Goal: Transaction & Acquisition: Purchase product/service

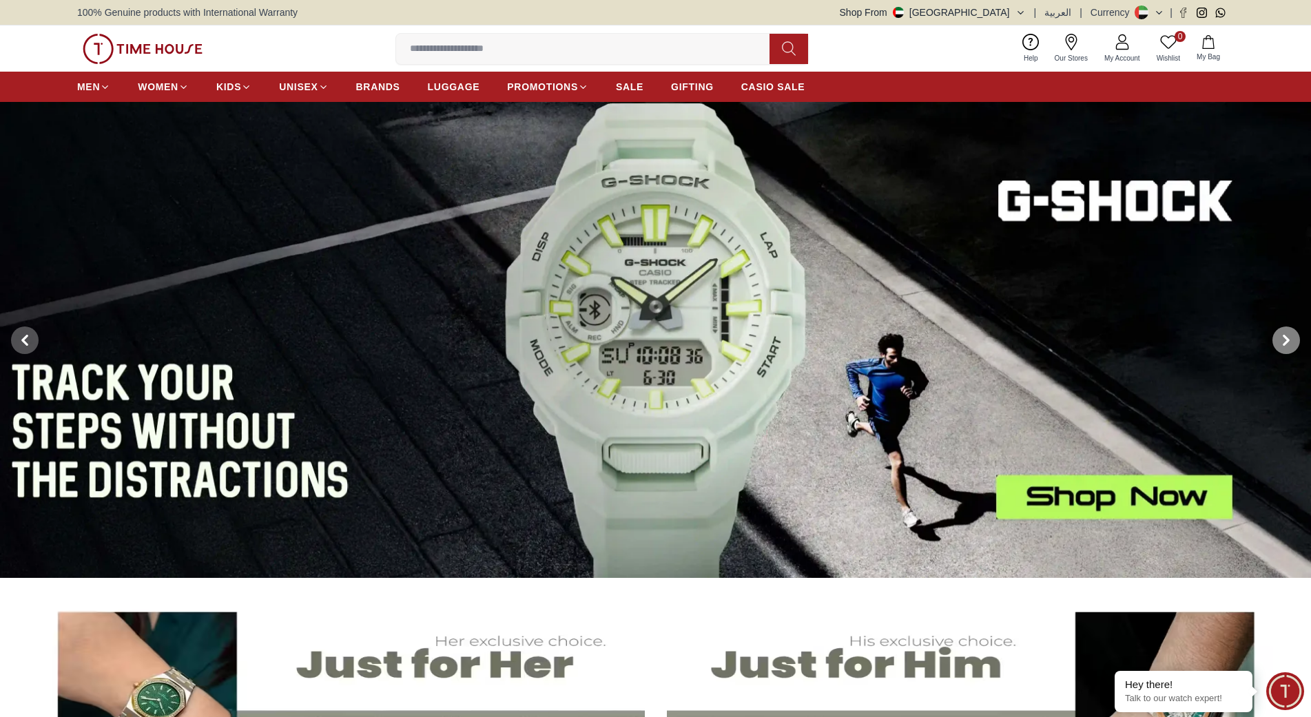
click at [1296, 338] on span at bounding box center [1286, 341] width 28 height 28
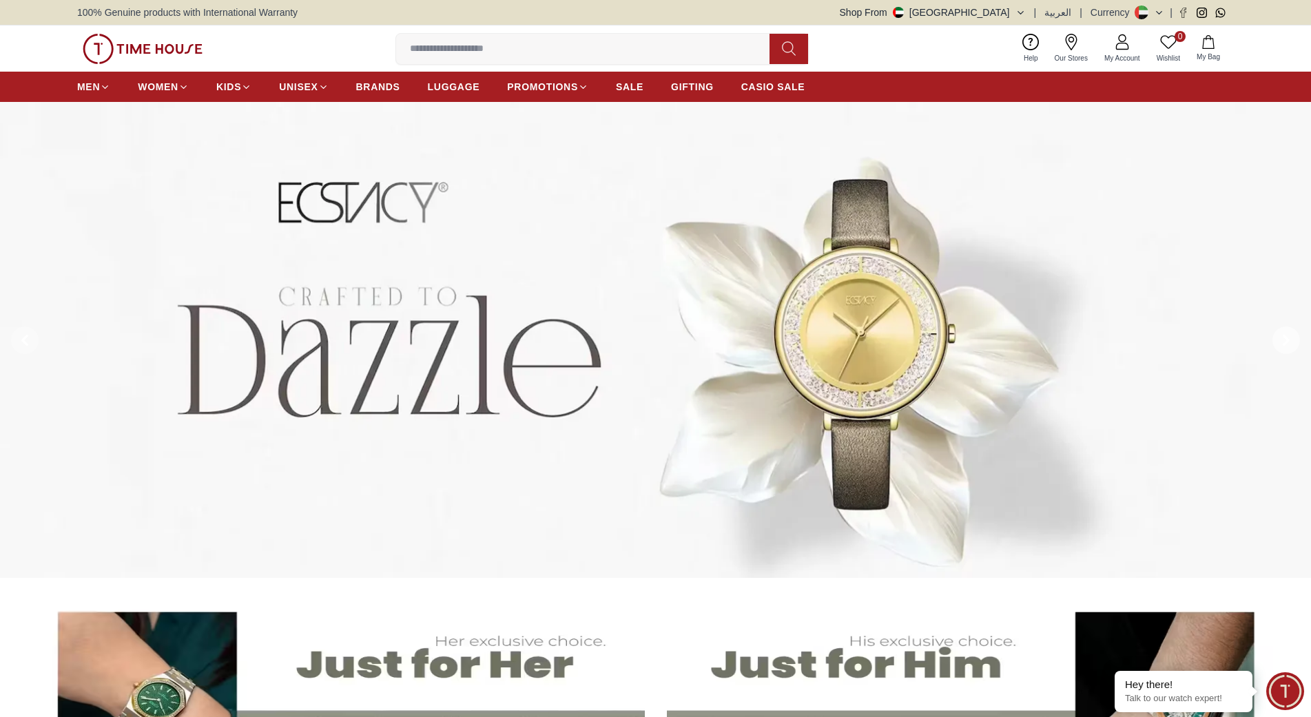
click at [1294, 338] on span at bounding box center [1286, 341] width 28 height 28
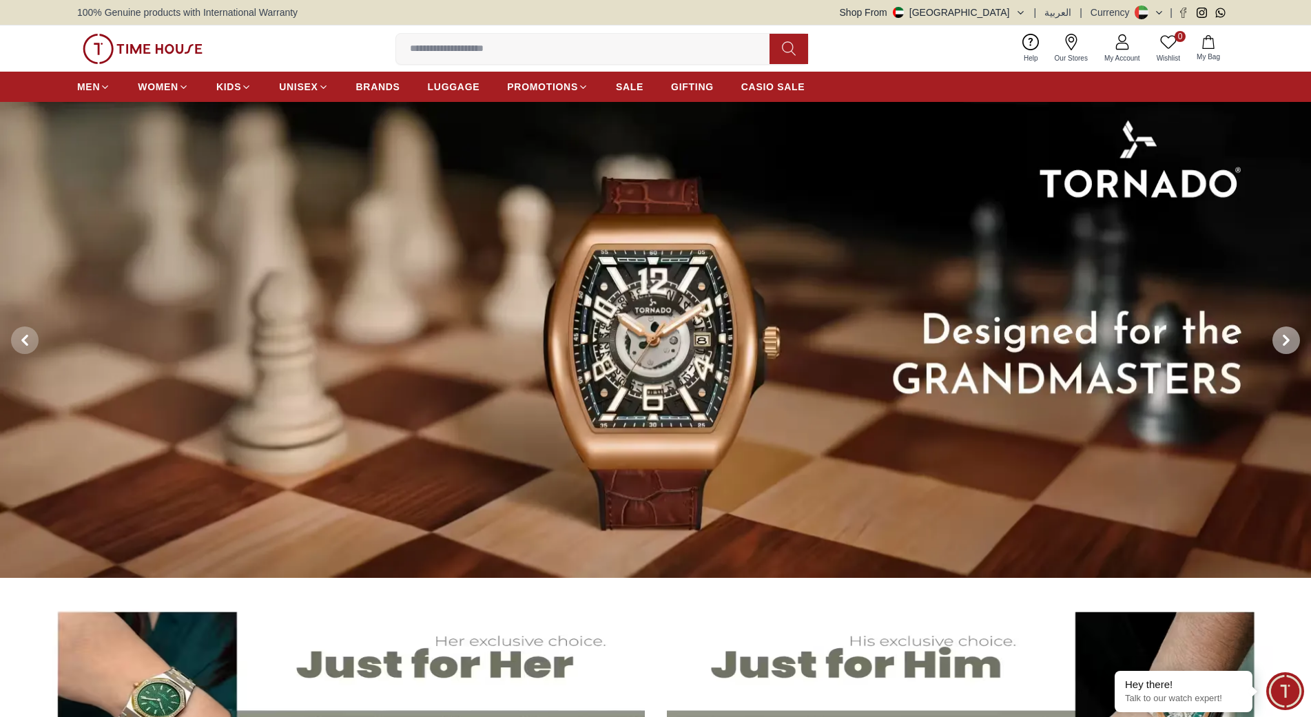
click at [1294, 338] on span at bounding box center [1286, 341] width 28 height 28
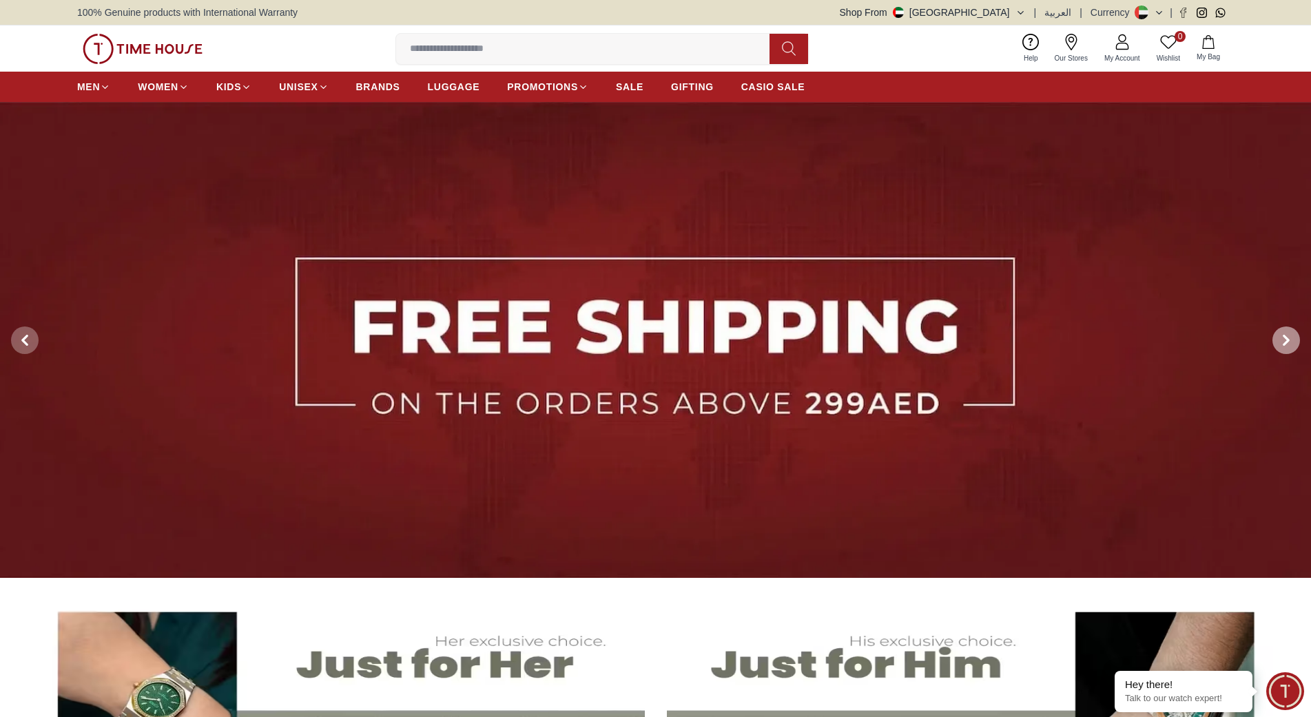
click at [1292, 338] on span at bounding box center [1286, 341] width 28 height 28
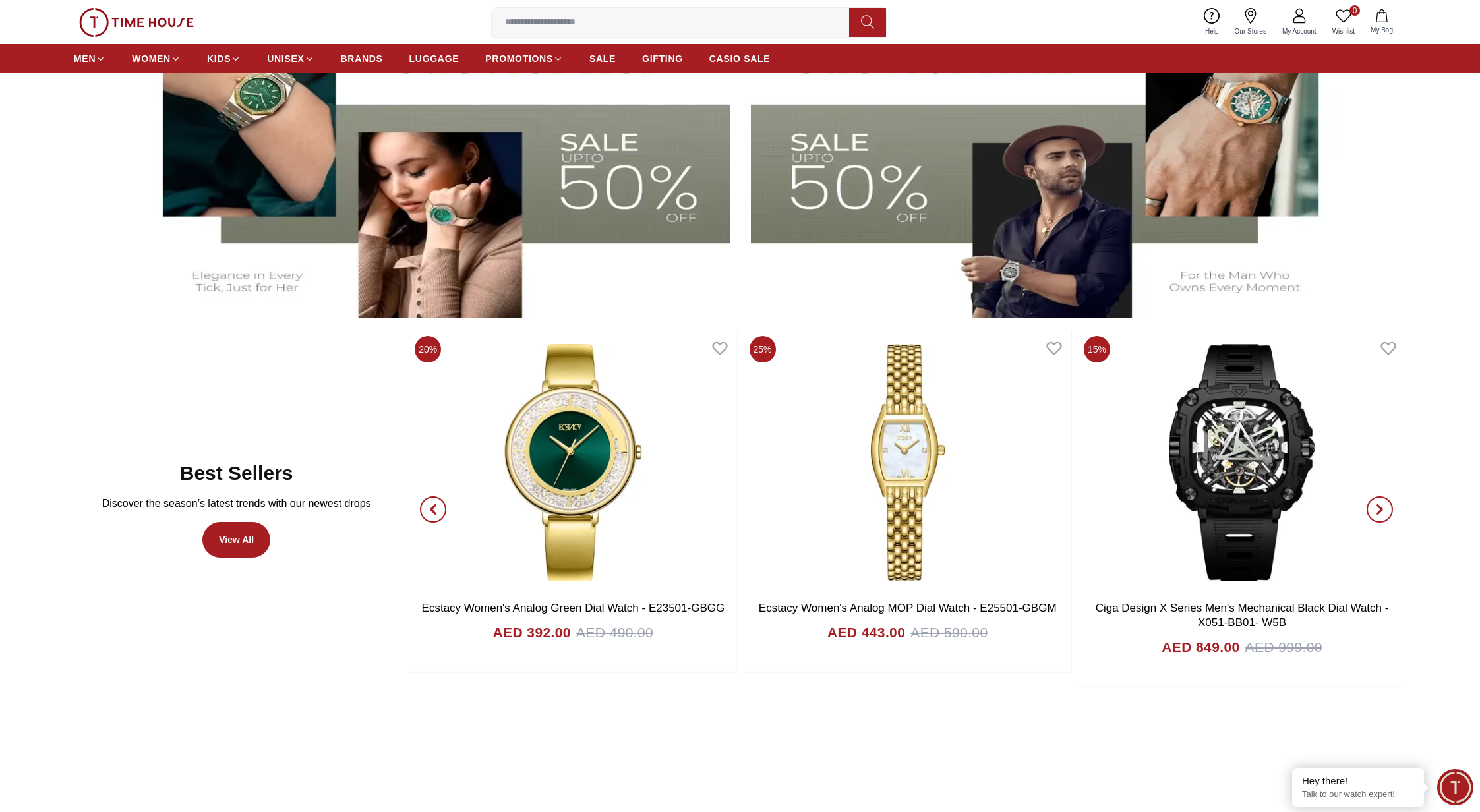
scroll to position [661, 0]
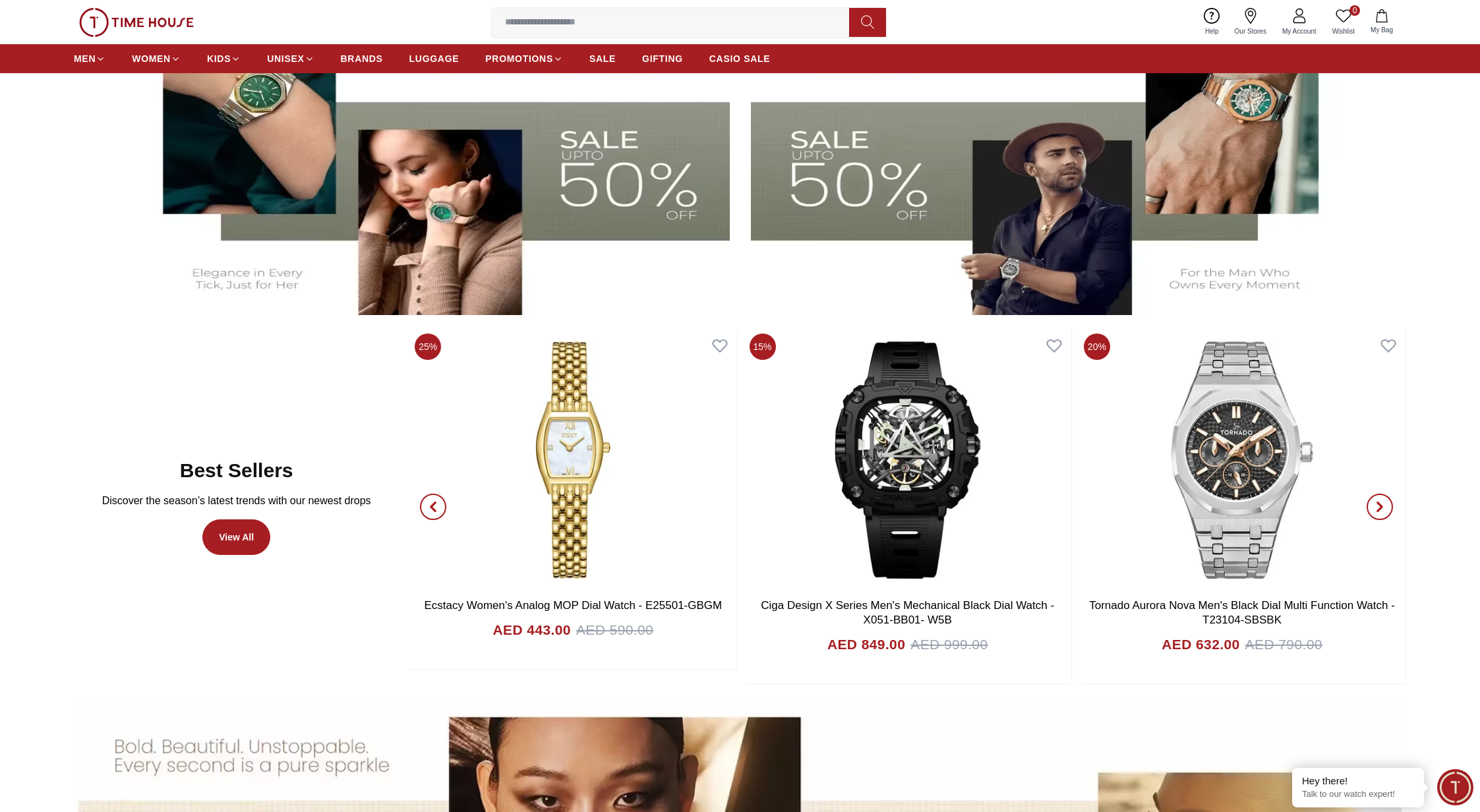
click at [1253, 507] on icon "button" at bounding box center [1380, 506] width 4 height 9
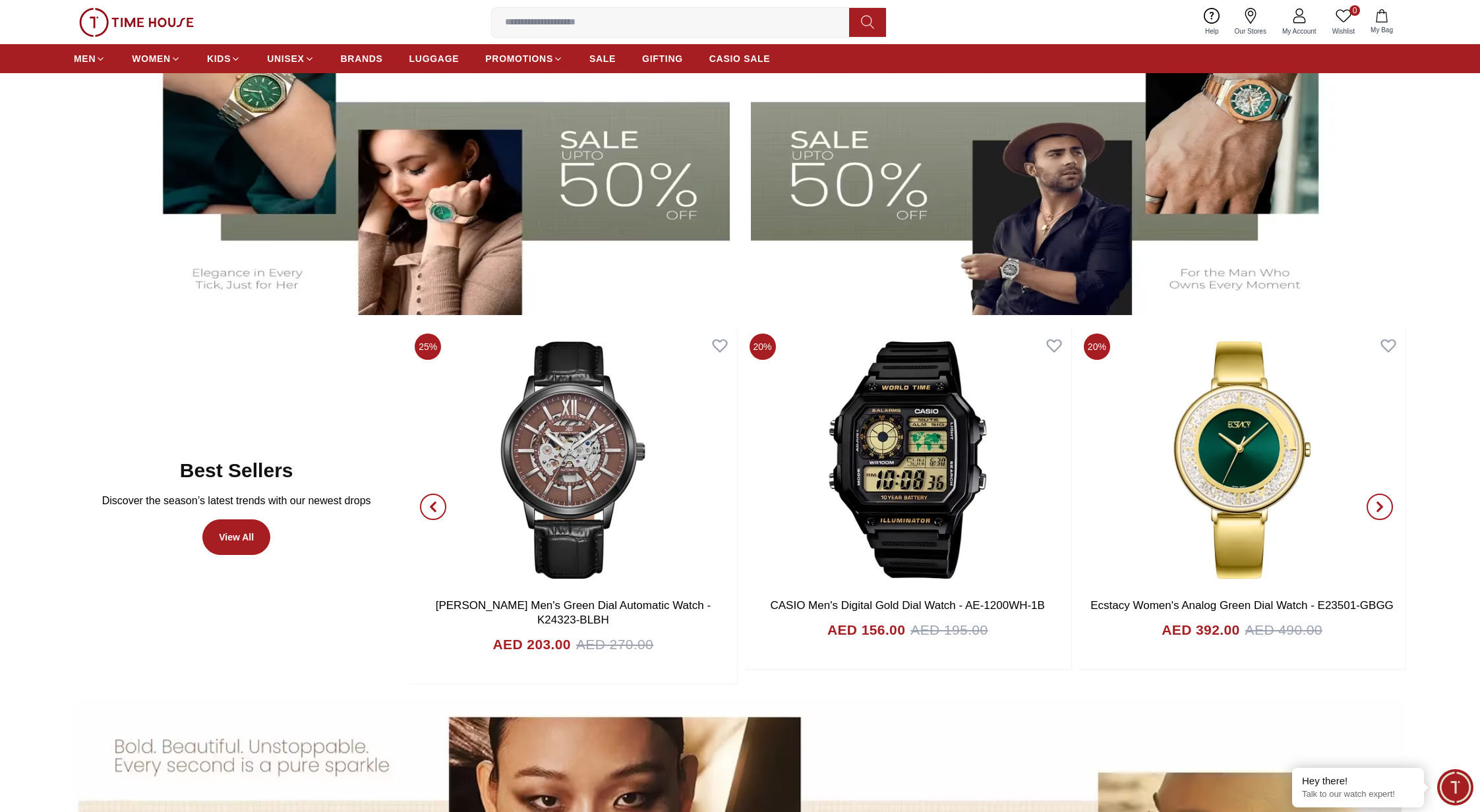
click at [1253, 504] on icon "button" at bounding box center [1379, 506] width 11 height 11
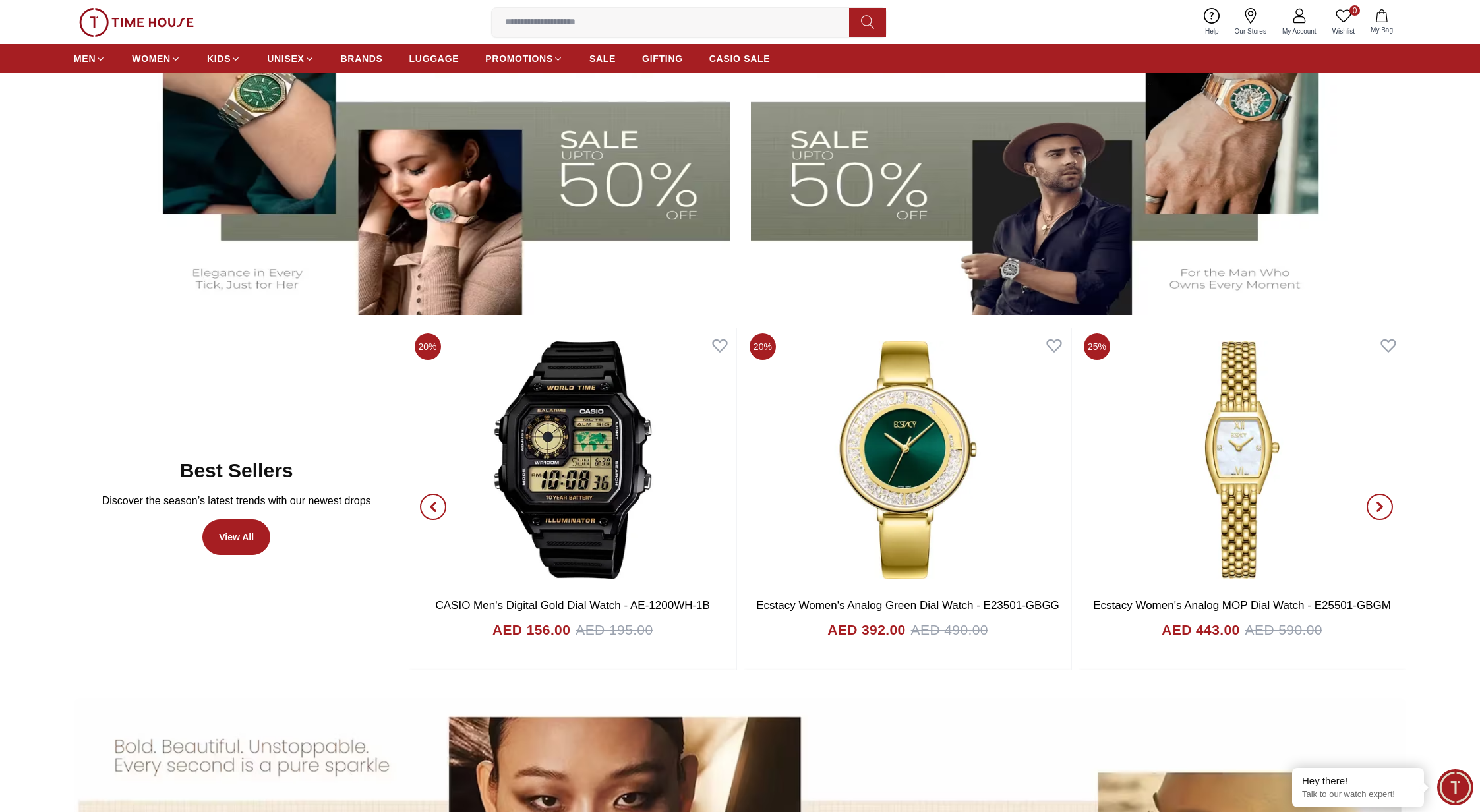
click at [1253, 504] on icon "button" at bounding box center [1379, 506] width 11 height 11
click at [1253, 507] on icon "button" at bounding box center [1379, 506] width 11 height 11
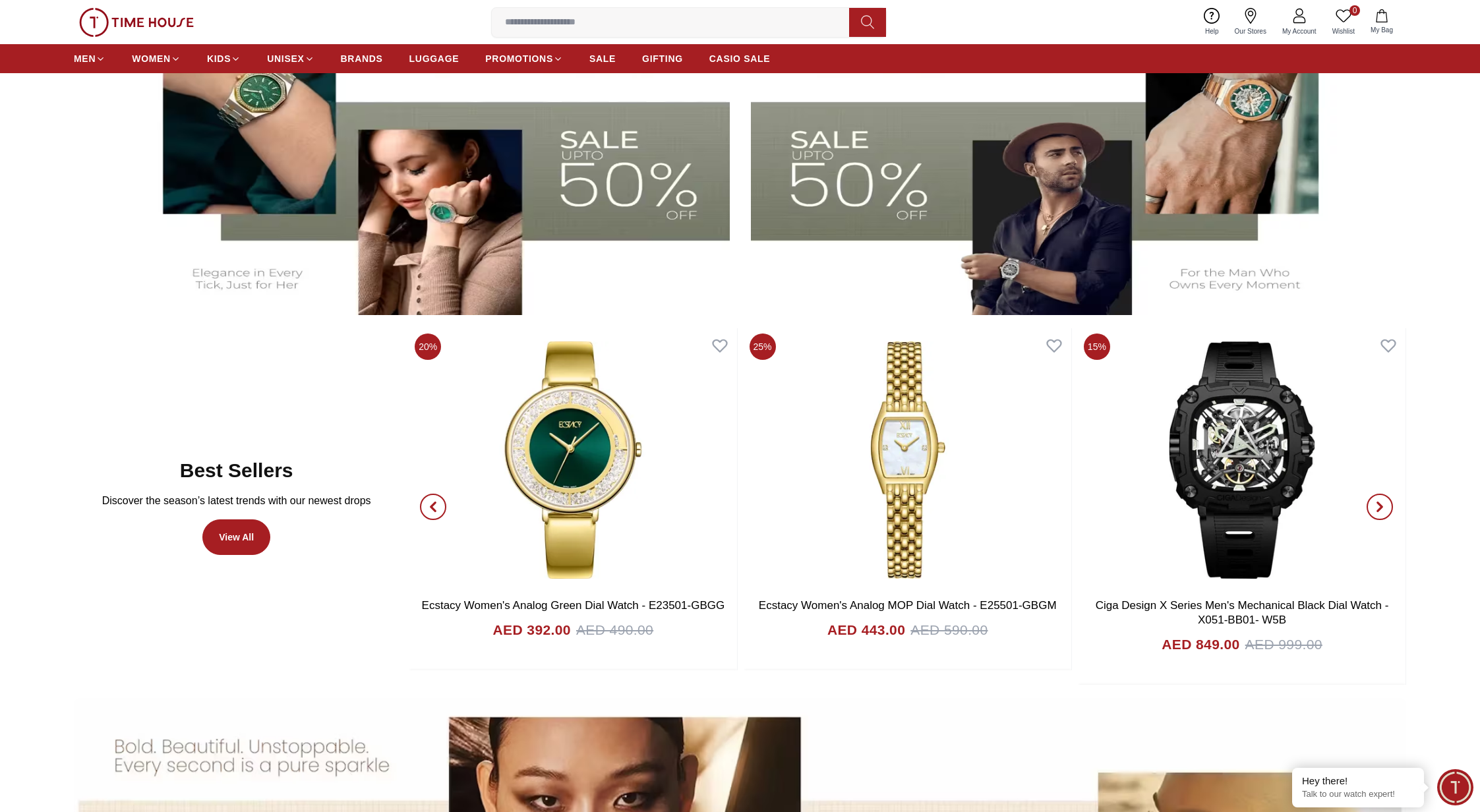
click at [1253, 507] on icon "button" at bounding box center [1379, 506] width 11 height 11
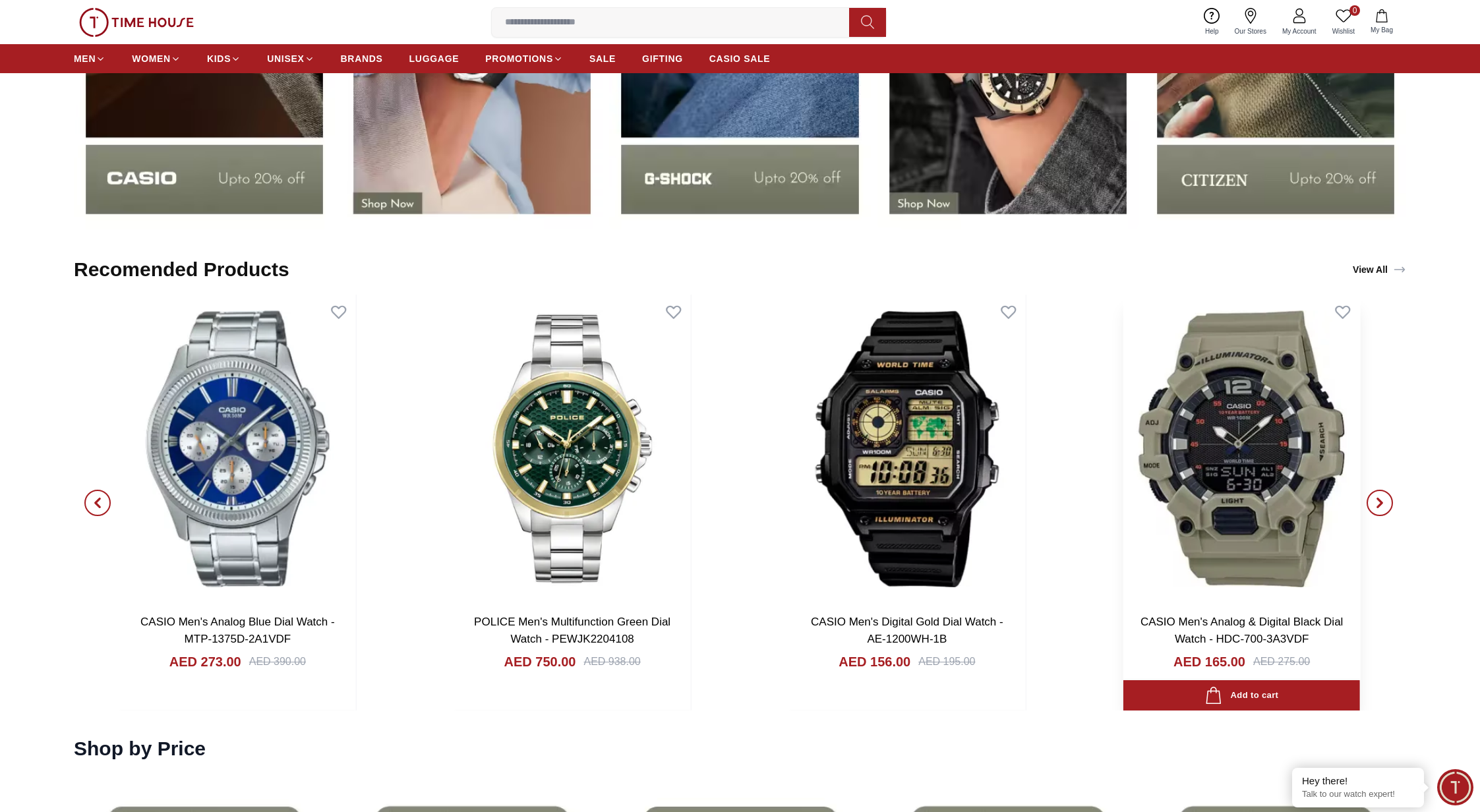
scroll to position [2579, 0]
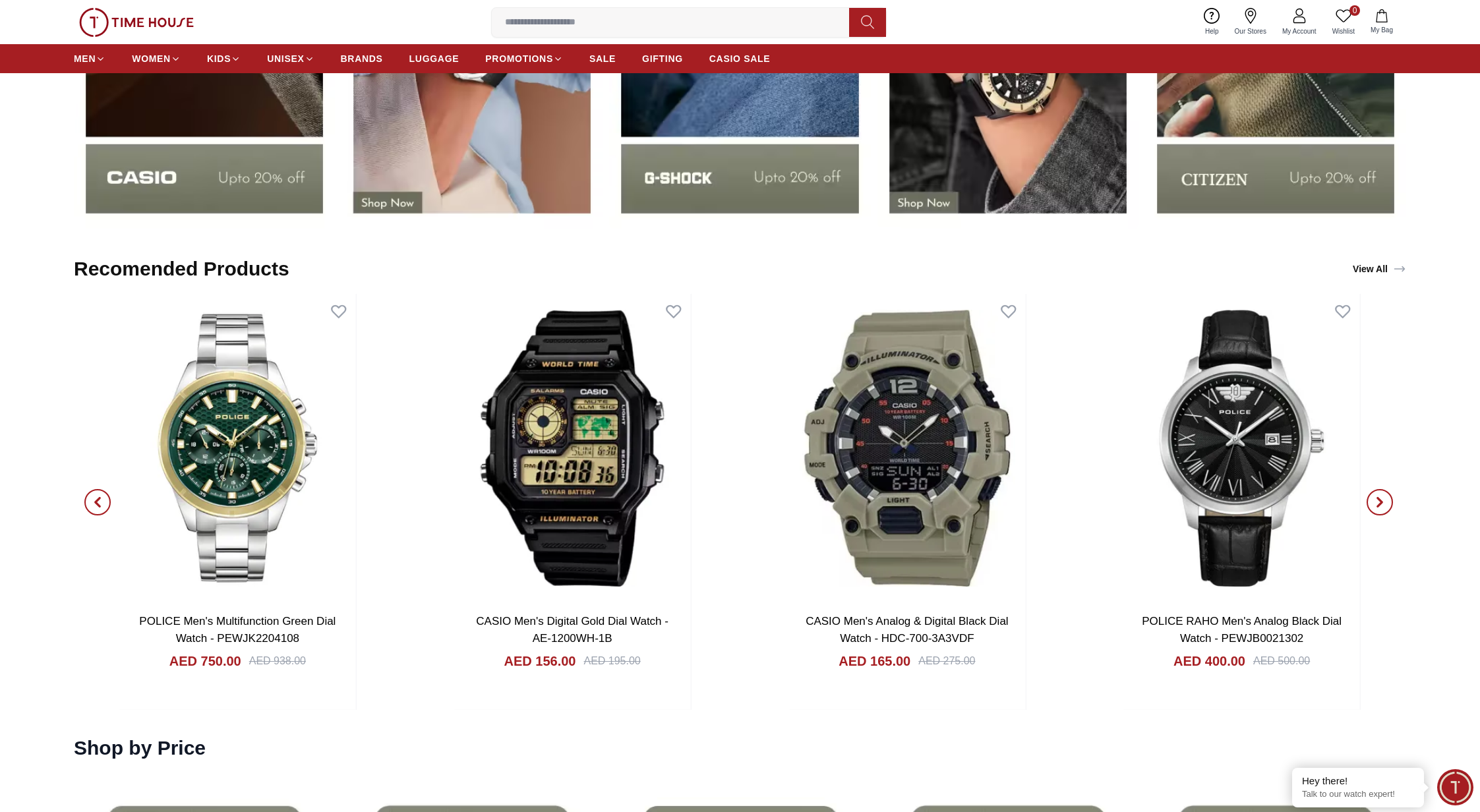
click at [1253, 499] on icon "button" at bounding box center [1379, 501] width 11 height 11
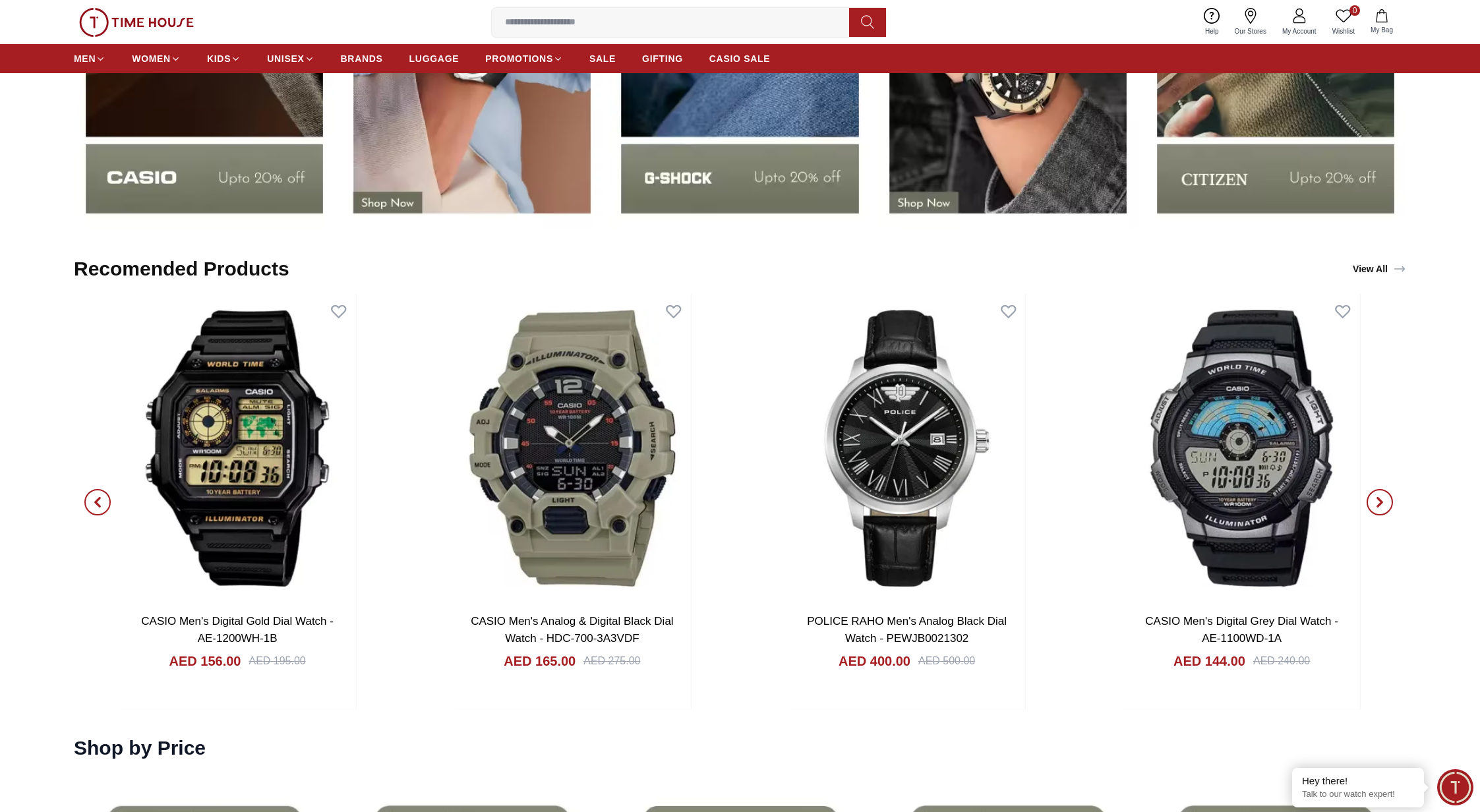
click at [1253, 499] on icon "button" at bounding box center [1379, 501] width 11 height 11
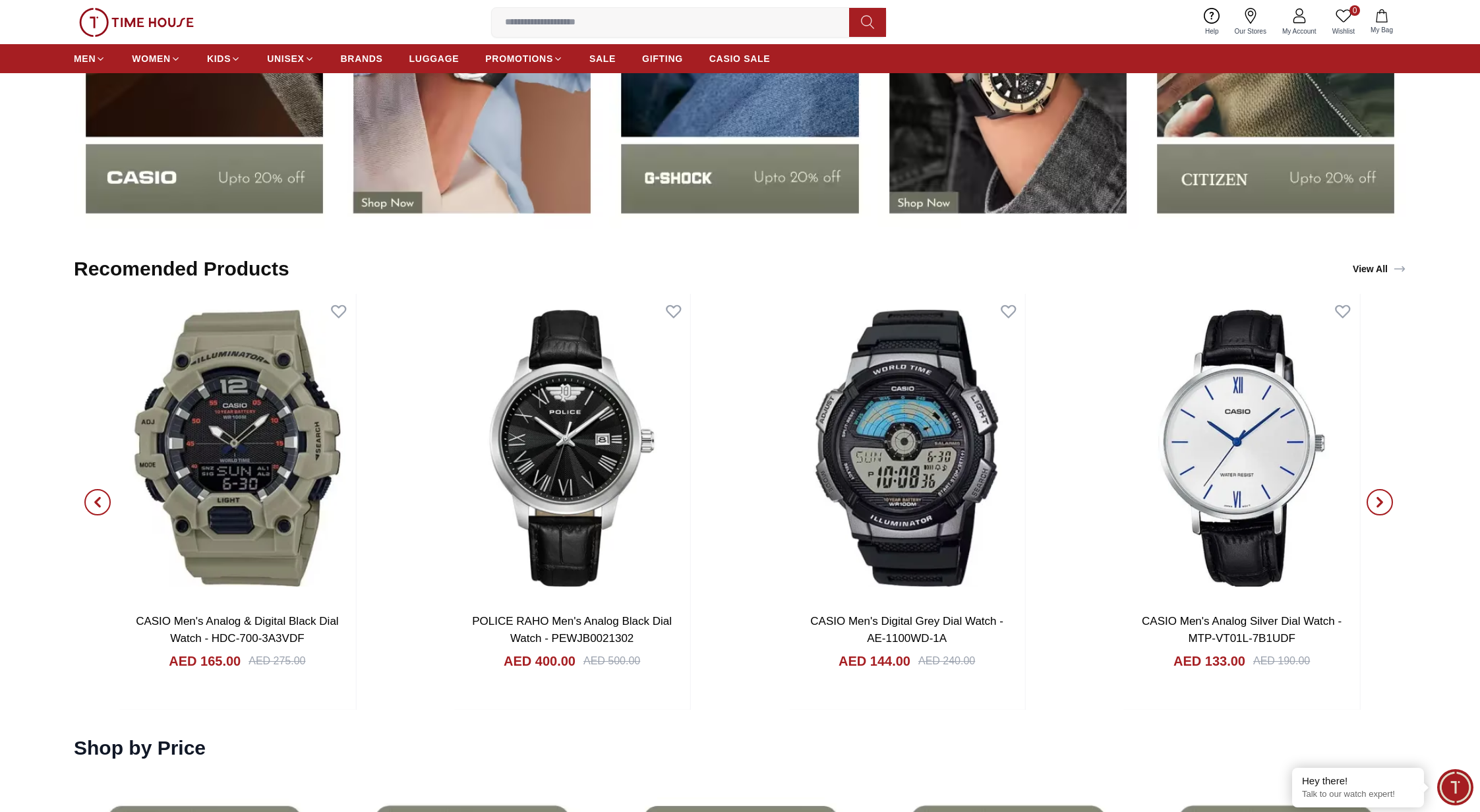
click at [1253, 499] on icon "button" at bounding box center [1379, 501] width 11 height 11
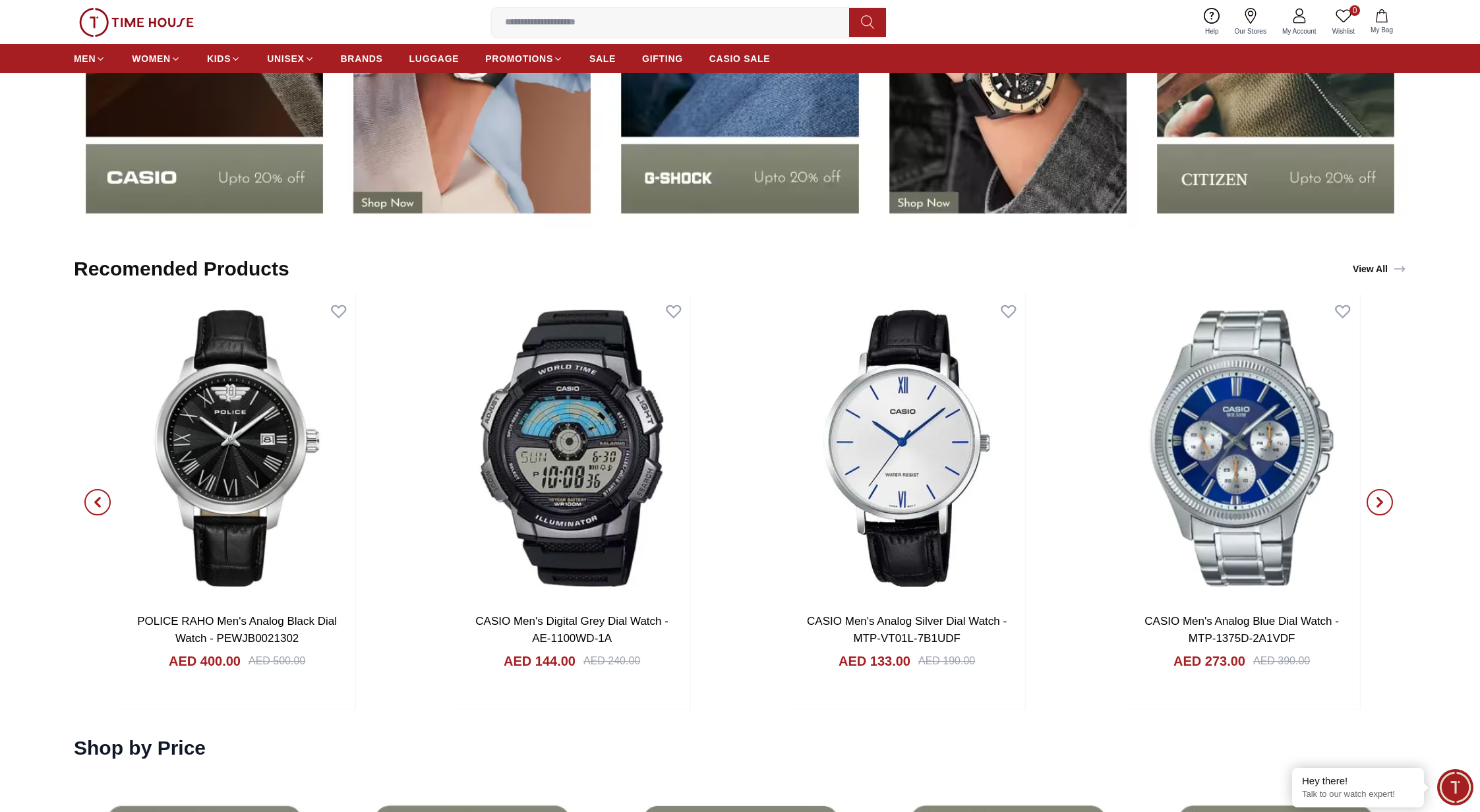
click at [1253, 499] on icon "button" at bounding box center [1379, 501] width 11 height 11
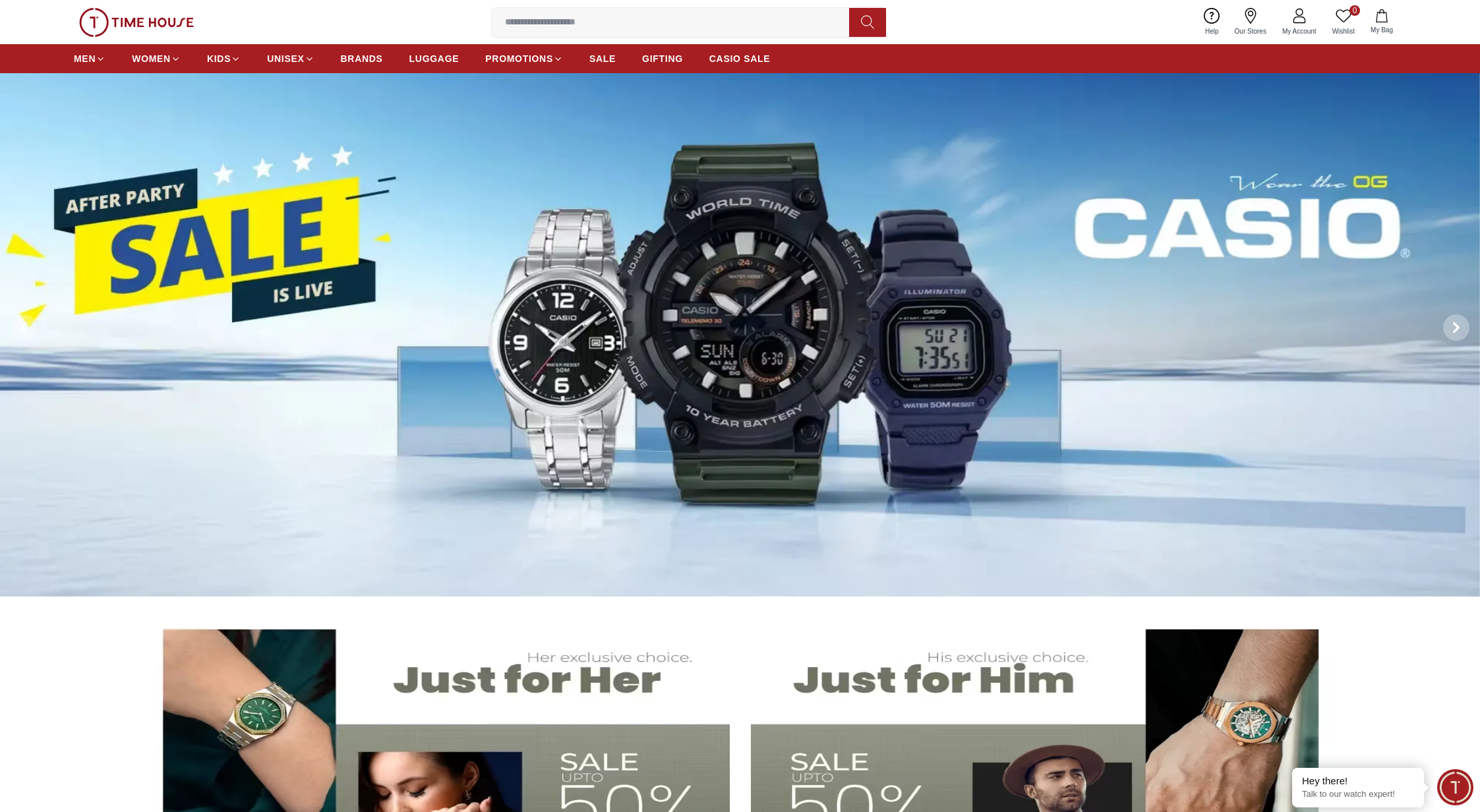
scroll to position [0, 0]
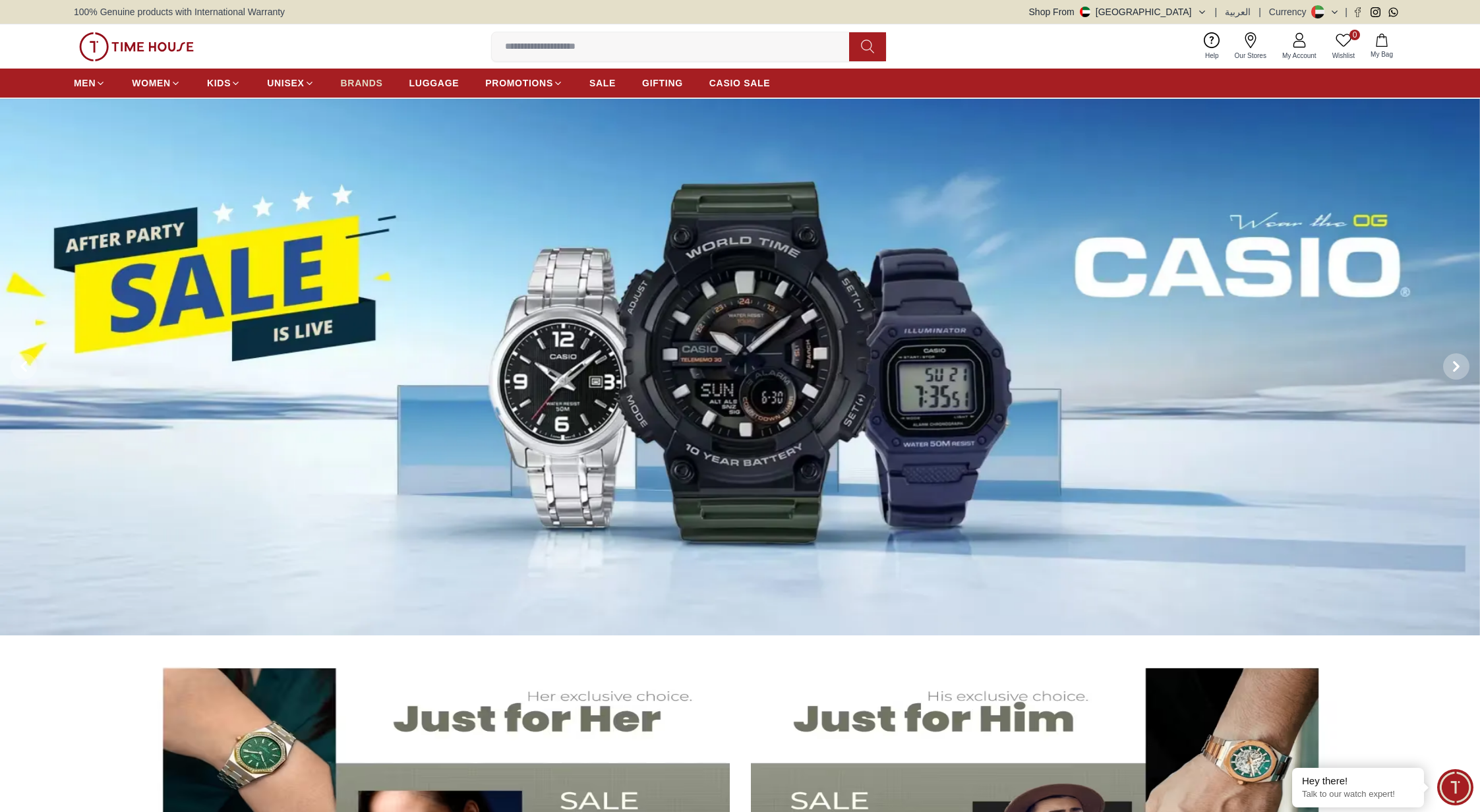
click at [366, 80] on span "BRANDS" at bounding box center [362, 83] width 42 height 13
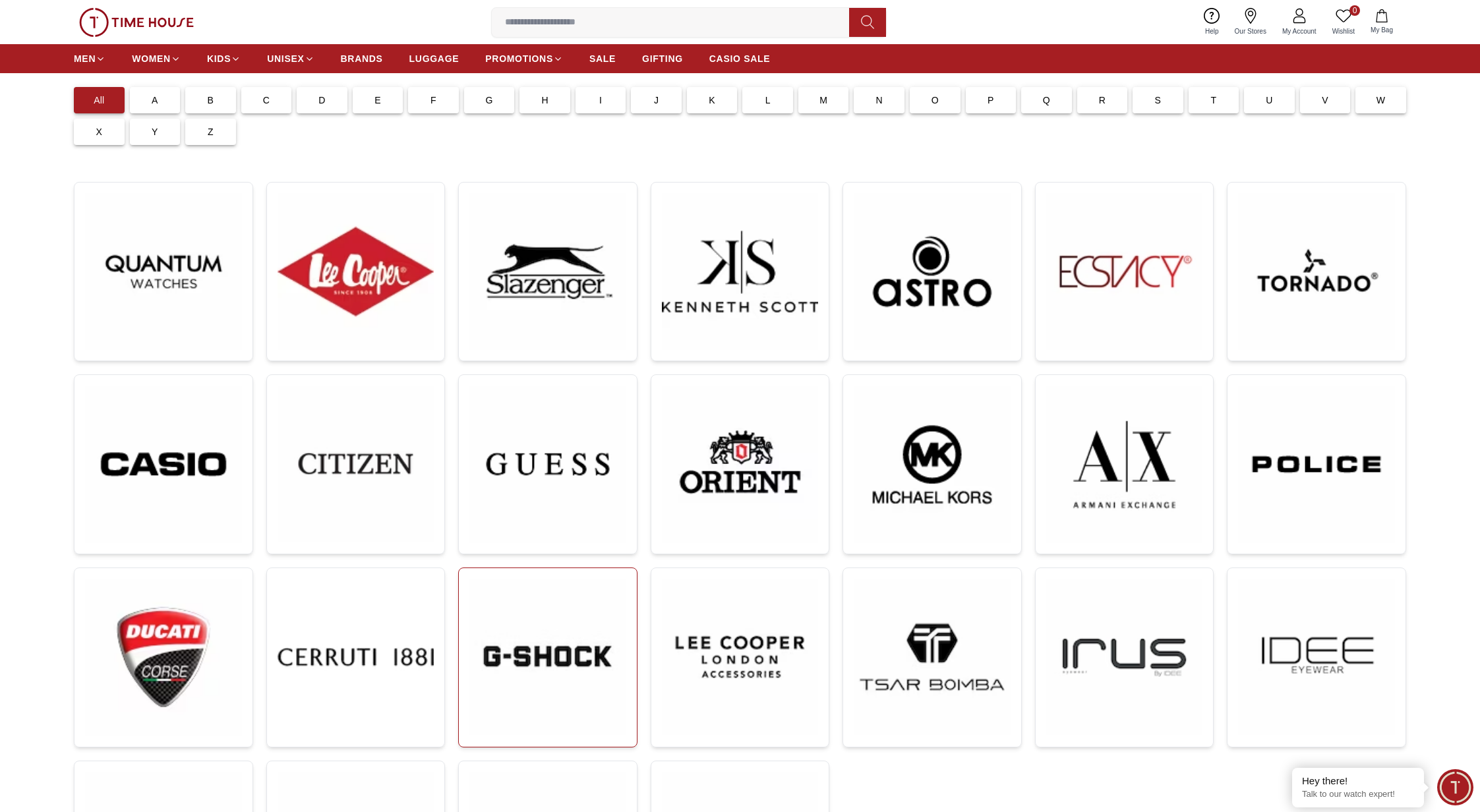
scroll to position [58, 0]
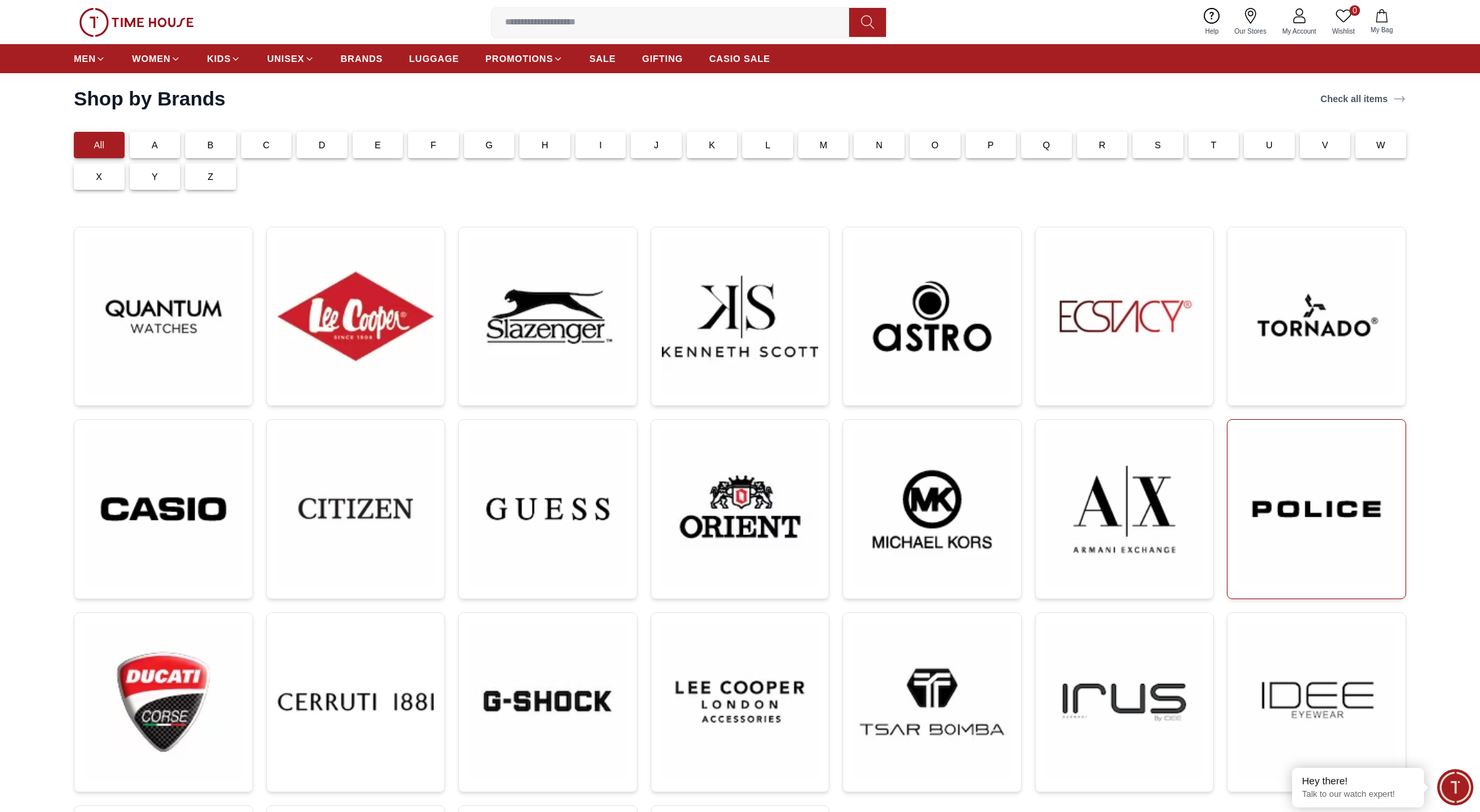
click at [1253, 505] on img at bounding box center [1316, 509] width 157 height 158
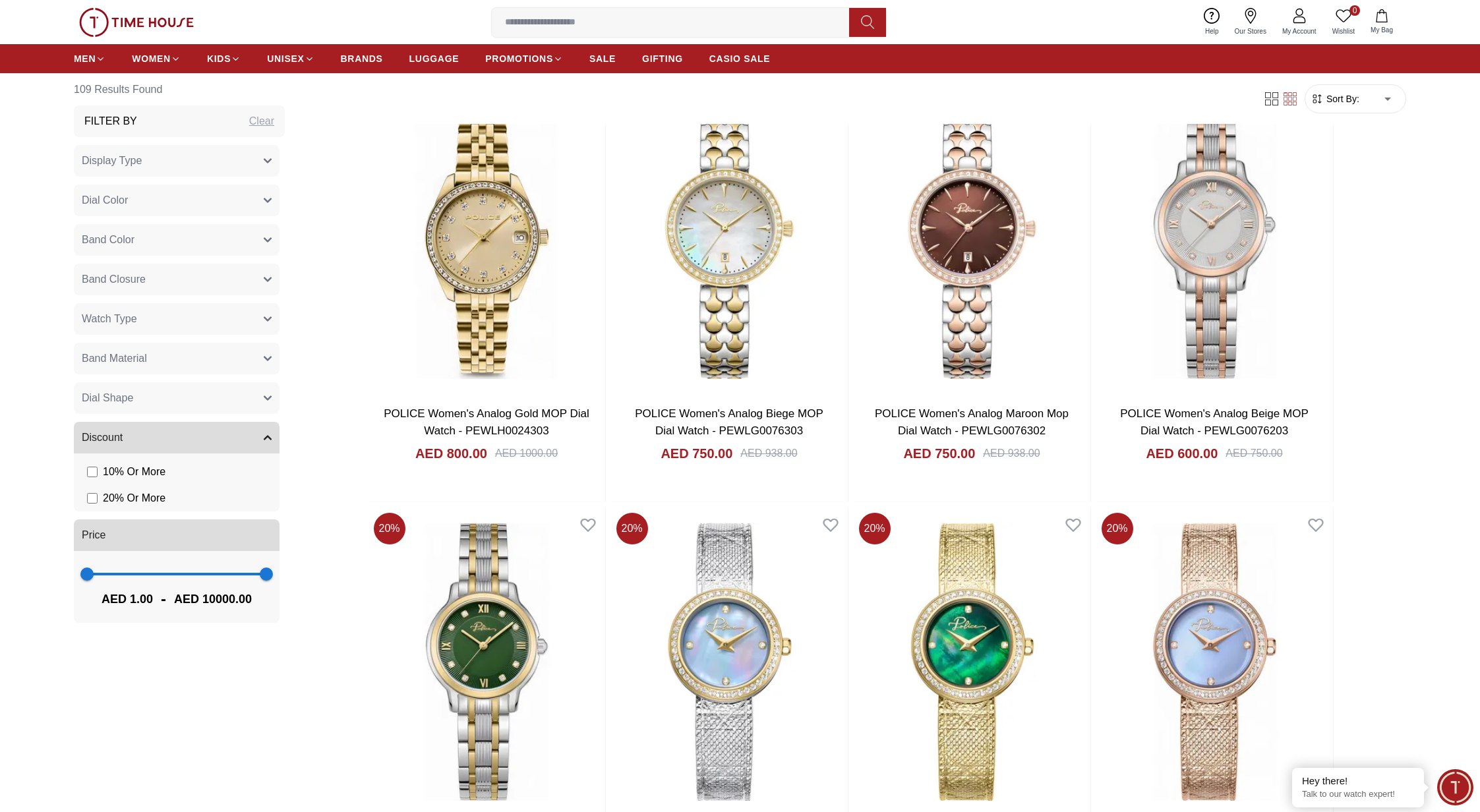
scroll to position [898, 0]
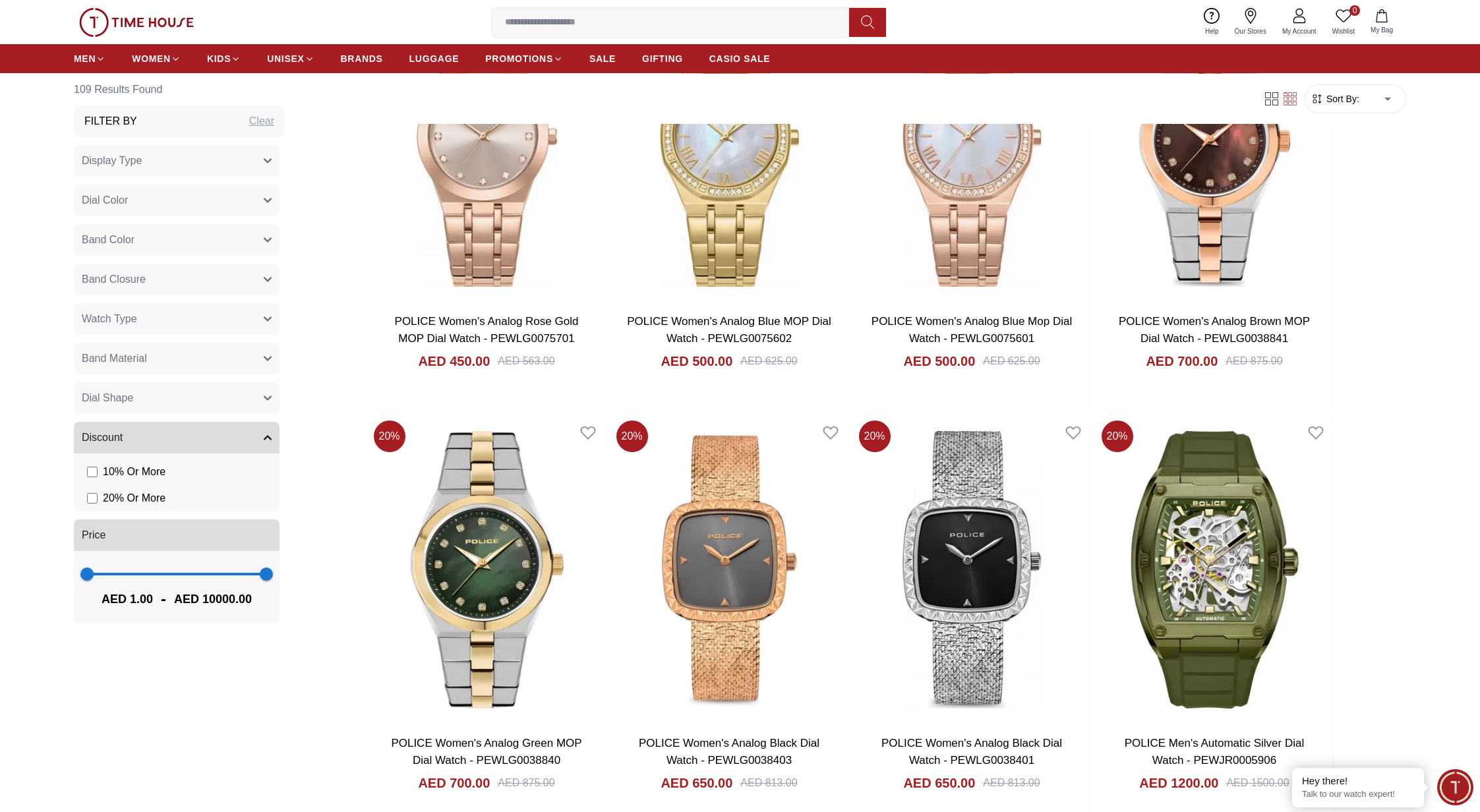
scroll to position [2732, 0]
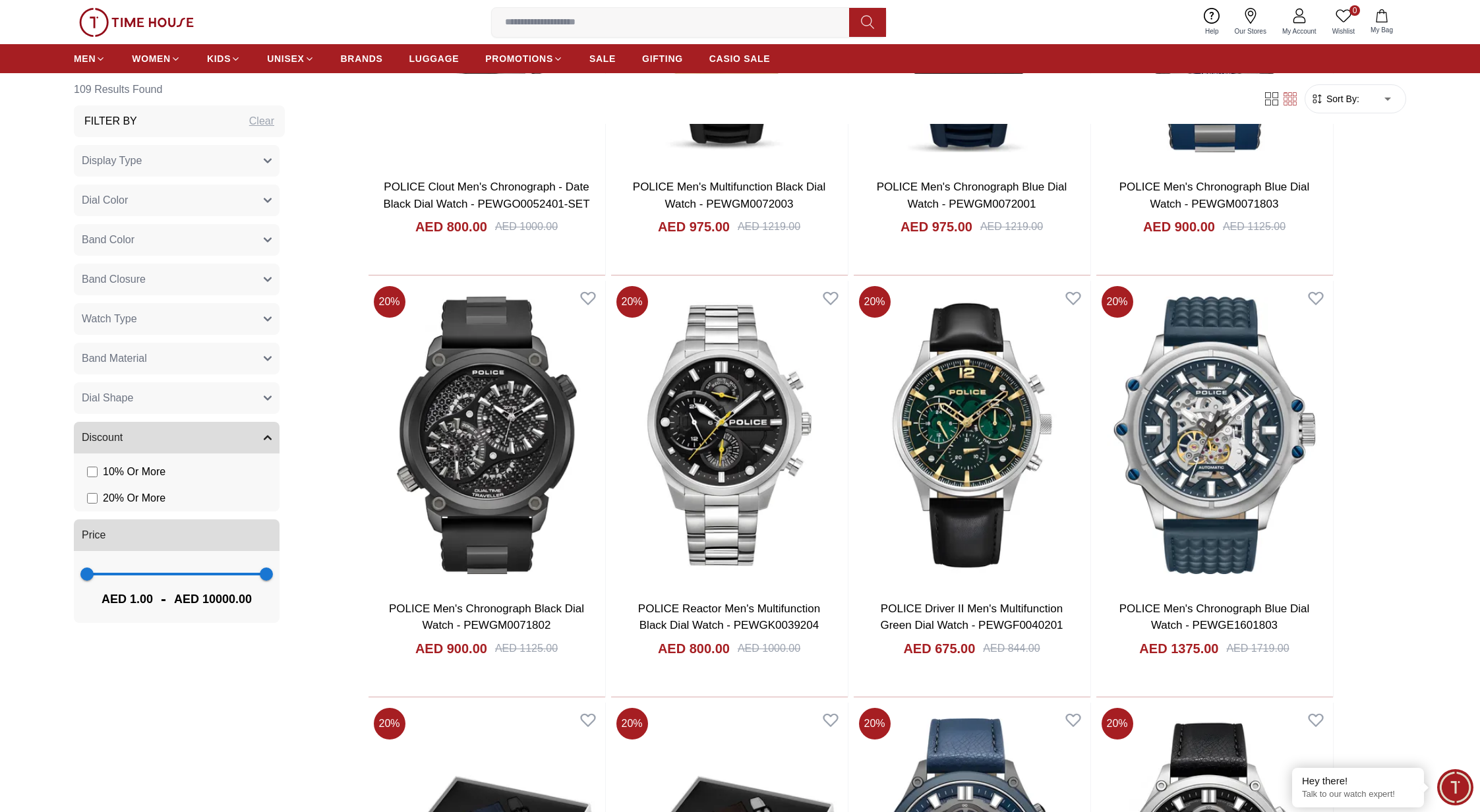
scroll to position [5037, 0]
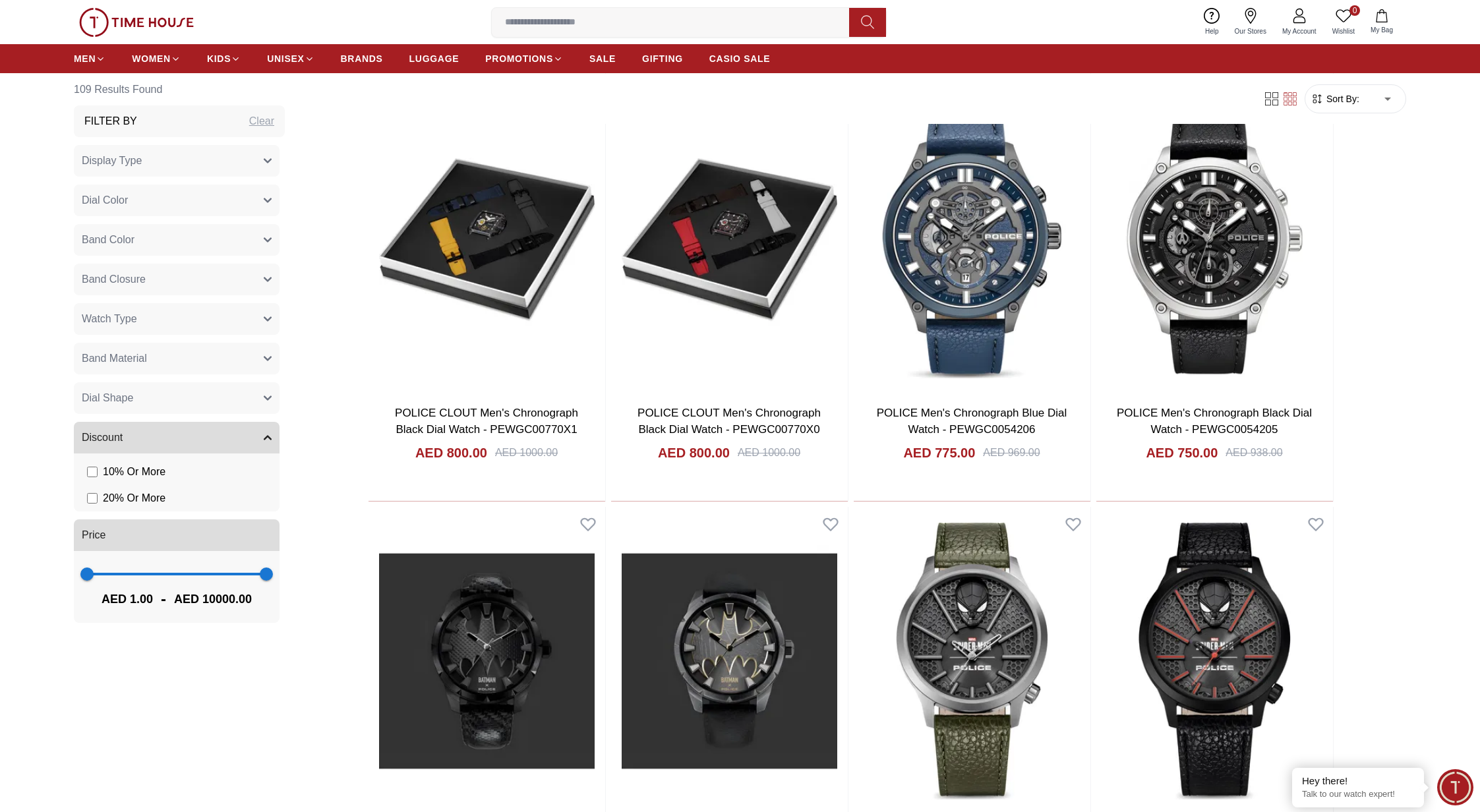
click at [617, 14] on input at bounding box center [675, 23] width 367 height 27
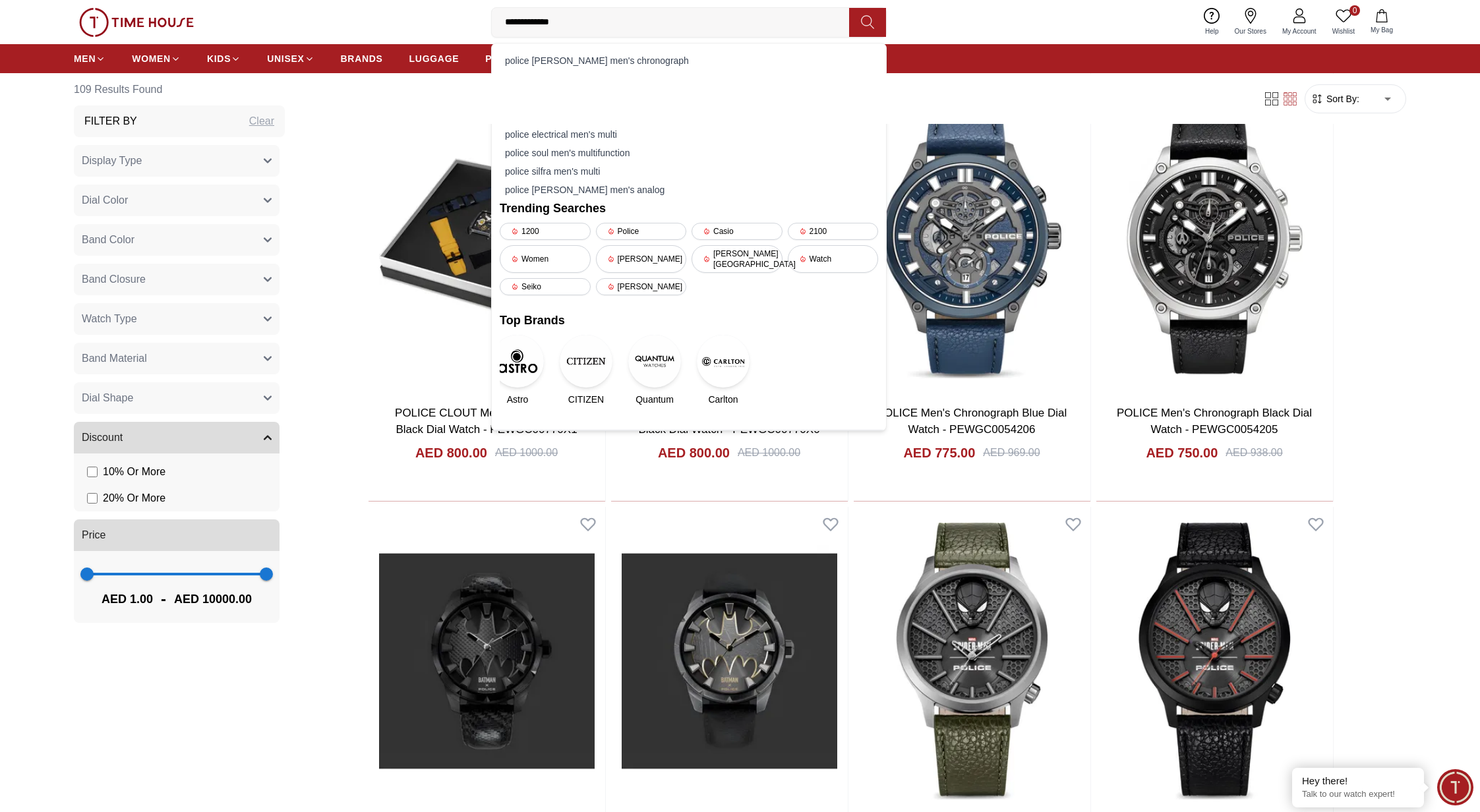
type input "**********"
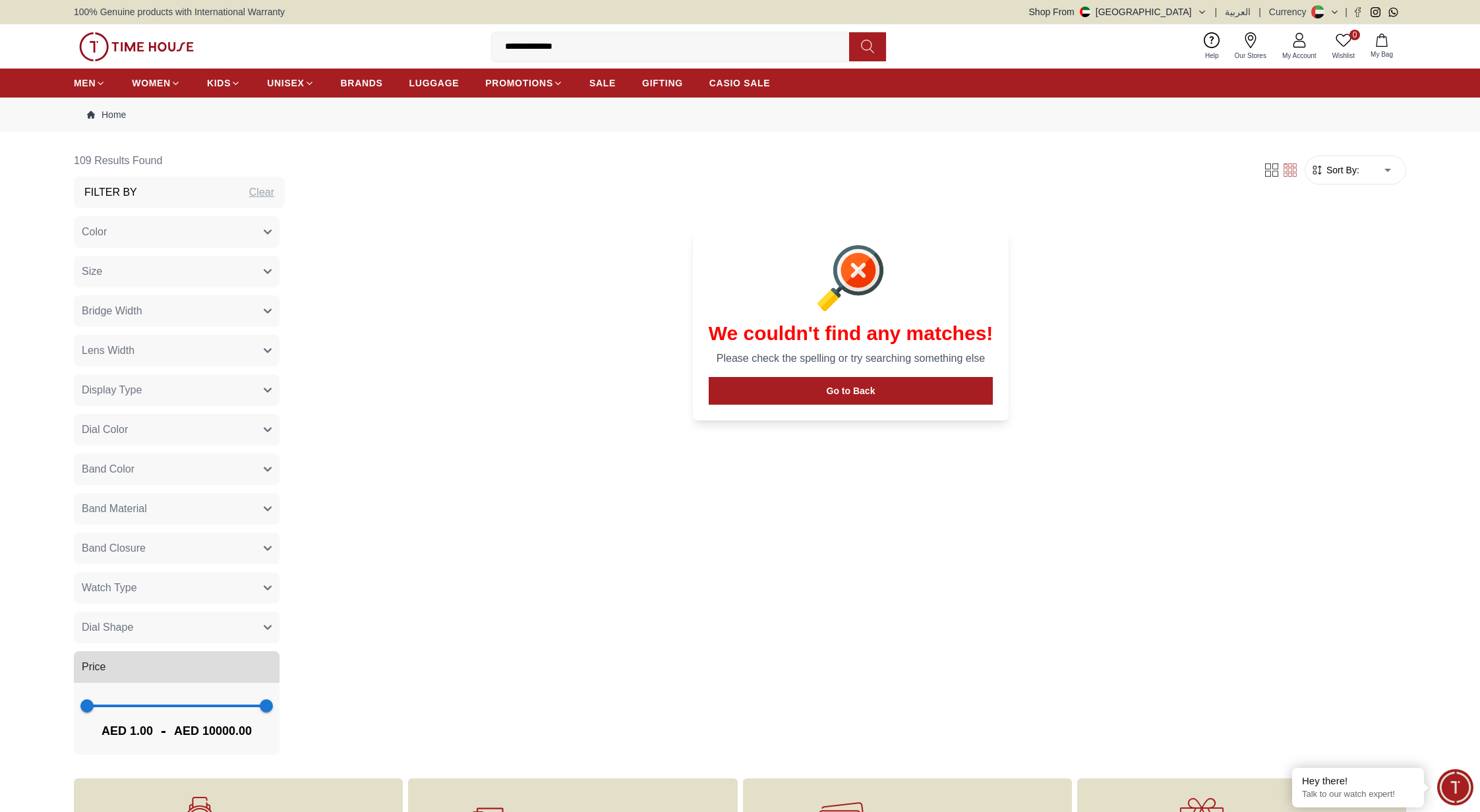
click at [243, 230] on button "Color" at bounding box center [176, 231] width 206 height 32
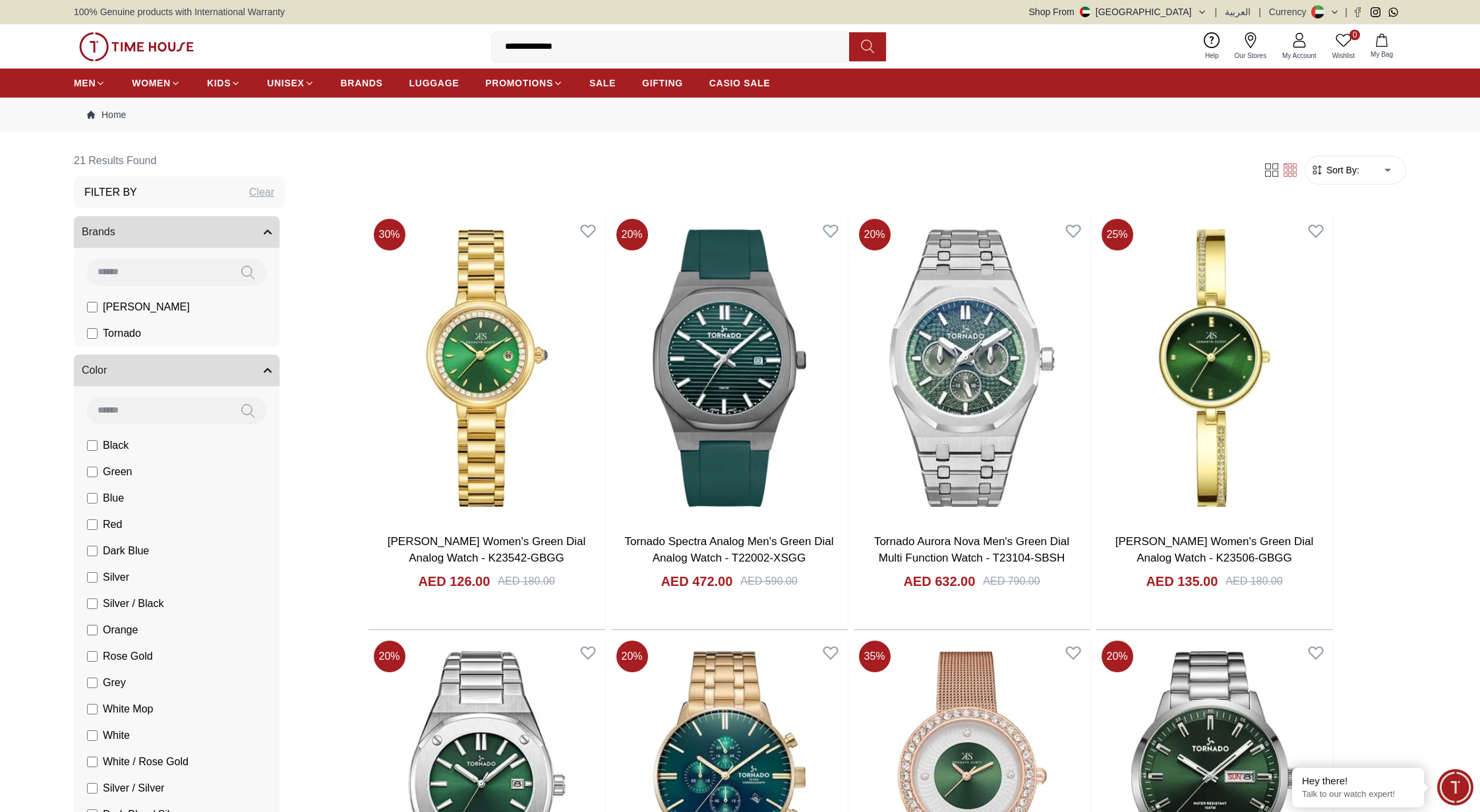
click at [241, 273] on icon at bounding box center [248, 273] width 13 height 15
click at [177, 268] on input at bounding box center [158, 272] width 143 height 27
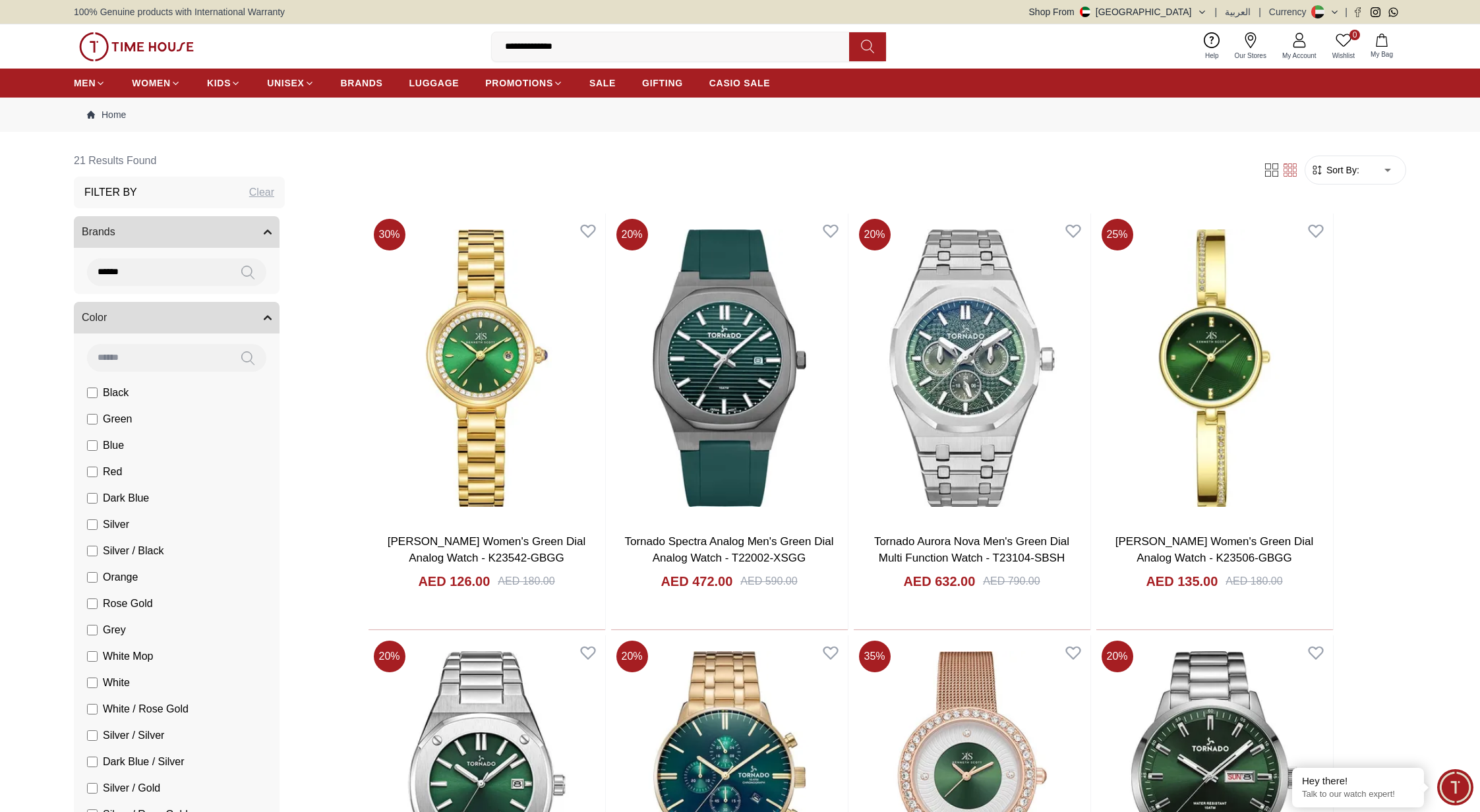
type input "******"
click at [230, 269] on button at bounding box center [248, 272] width 37 height 28
click at [241, 270] on icon at bounding box center [247, 273] width 12 height 13
click at [241, 270] on icon at bounding box center [248, 273] width 13 height 15
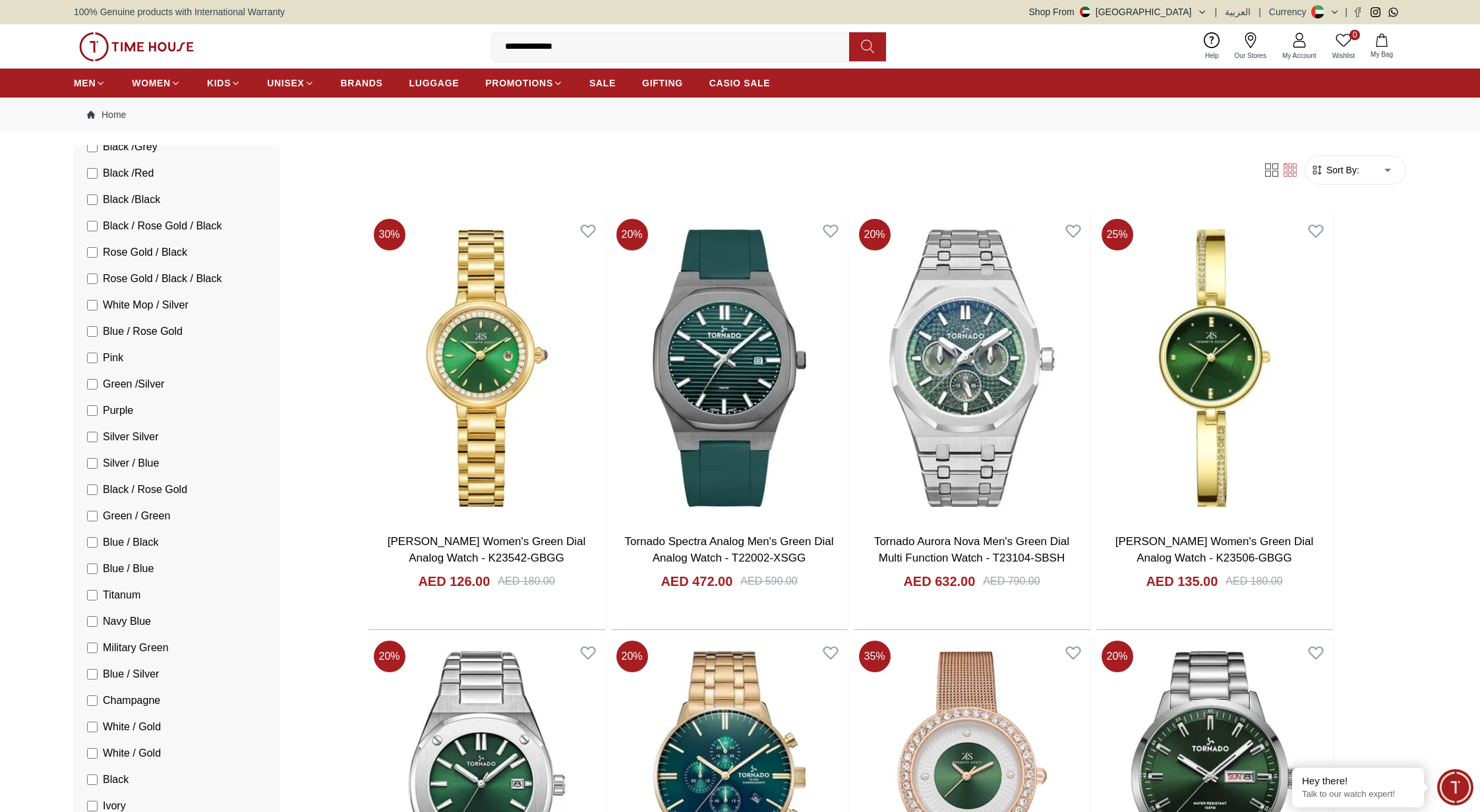
scroll to position [50, 0]
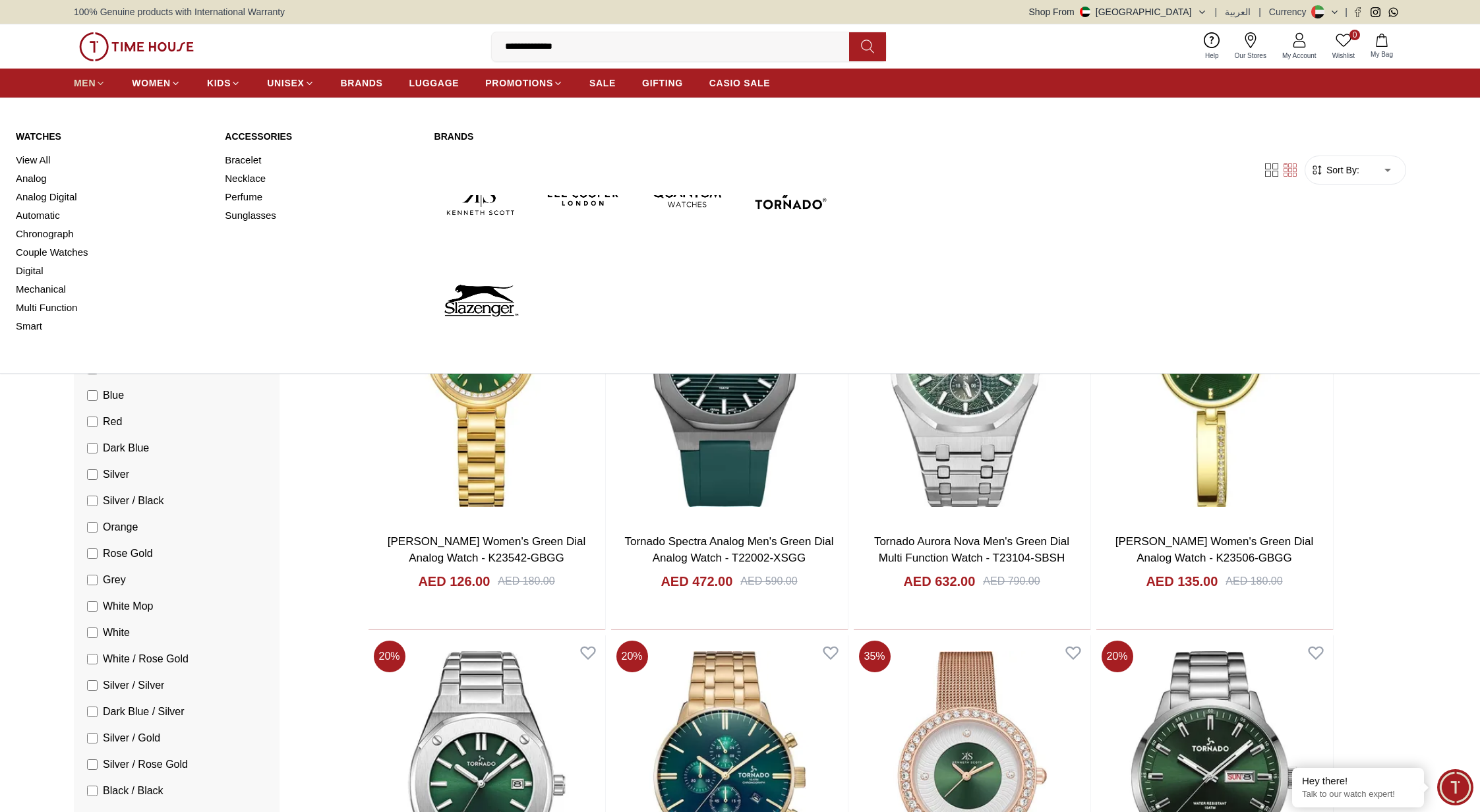
click at [88, 81] on span "MEN" at bounding box center [84, 83] width 22 height 13
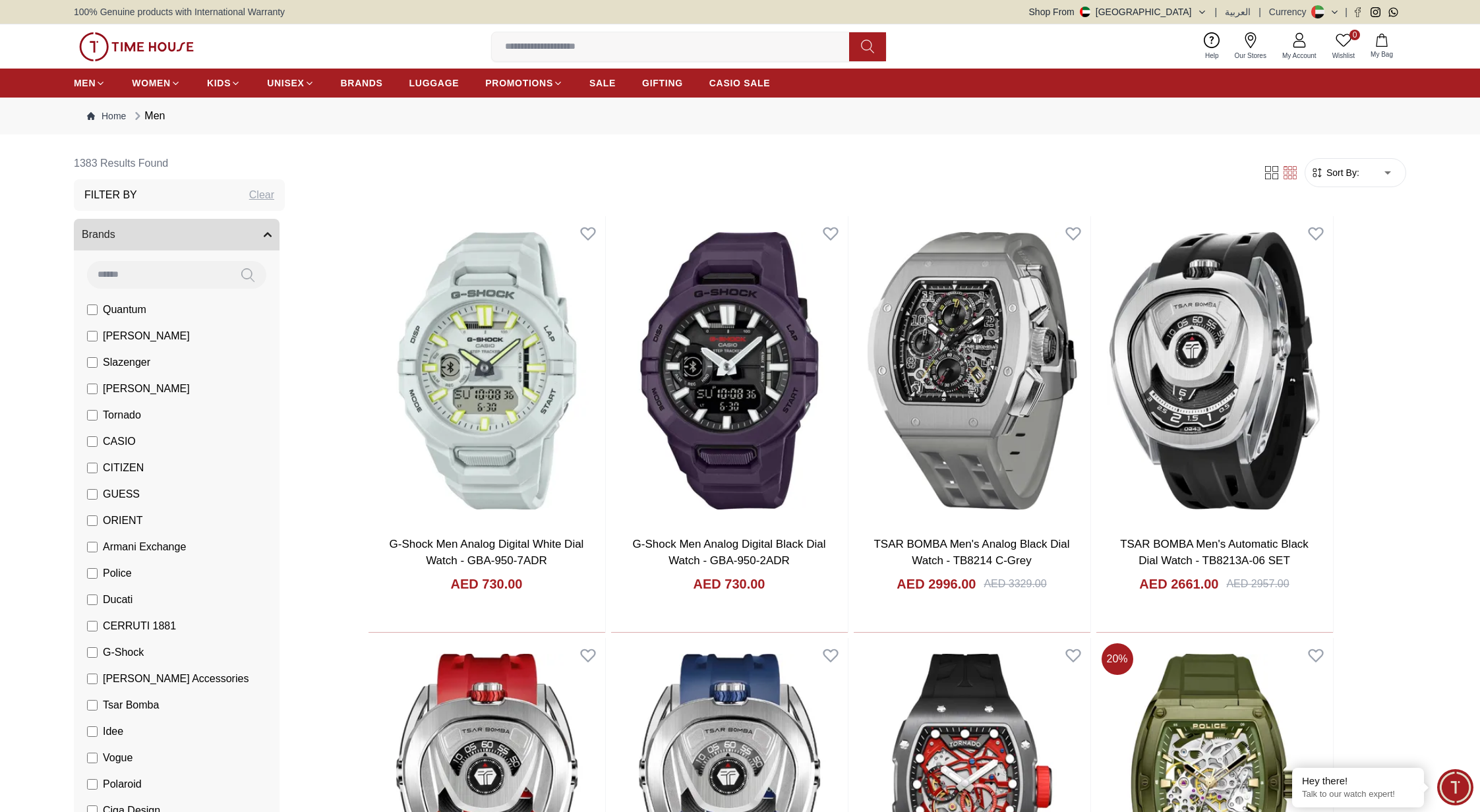
click at [251, 234] on button "Brands" at bounding box center [176, 234] width 206 height 32
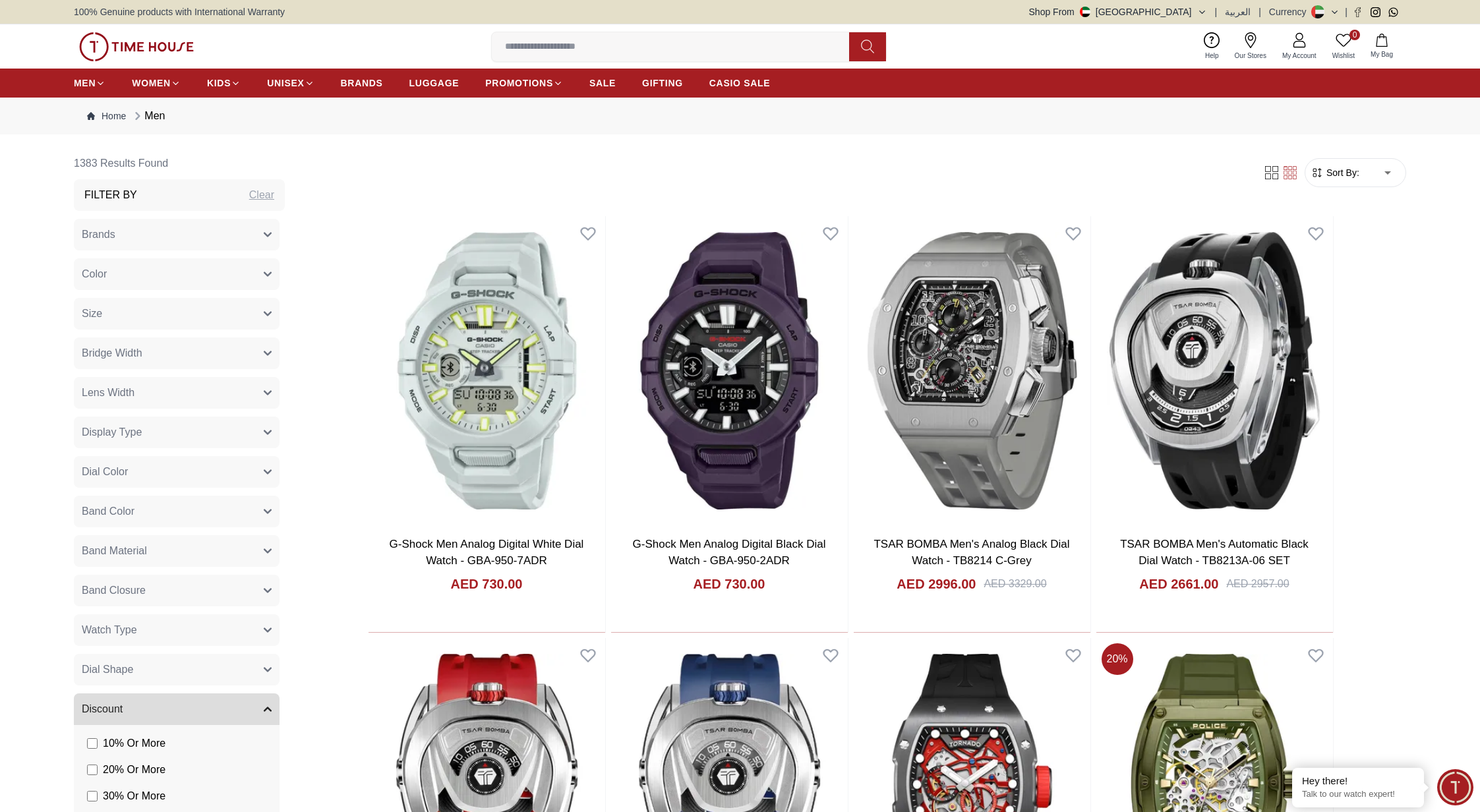
click at [264, 234] on icon "button" at bounding box center [267, 234] width 7 height 3
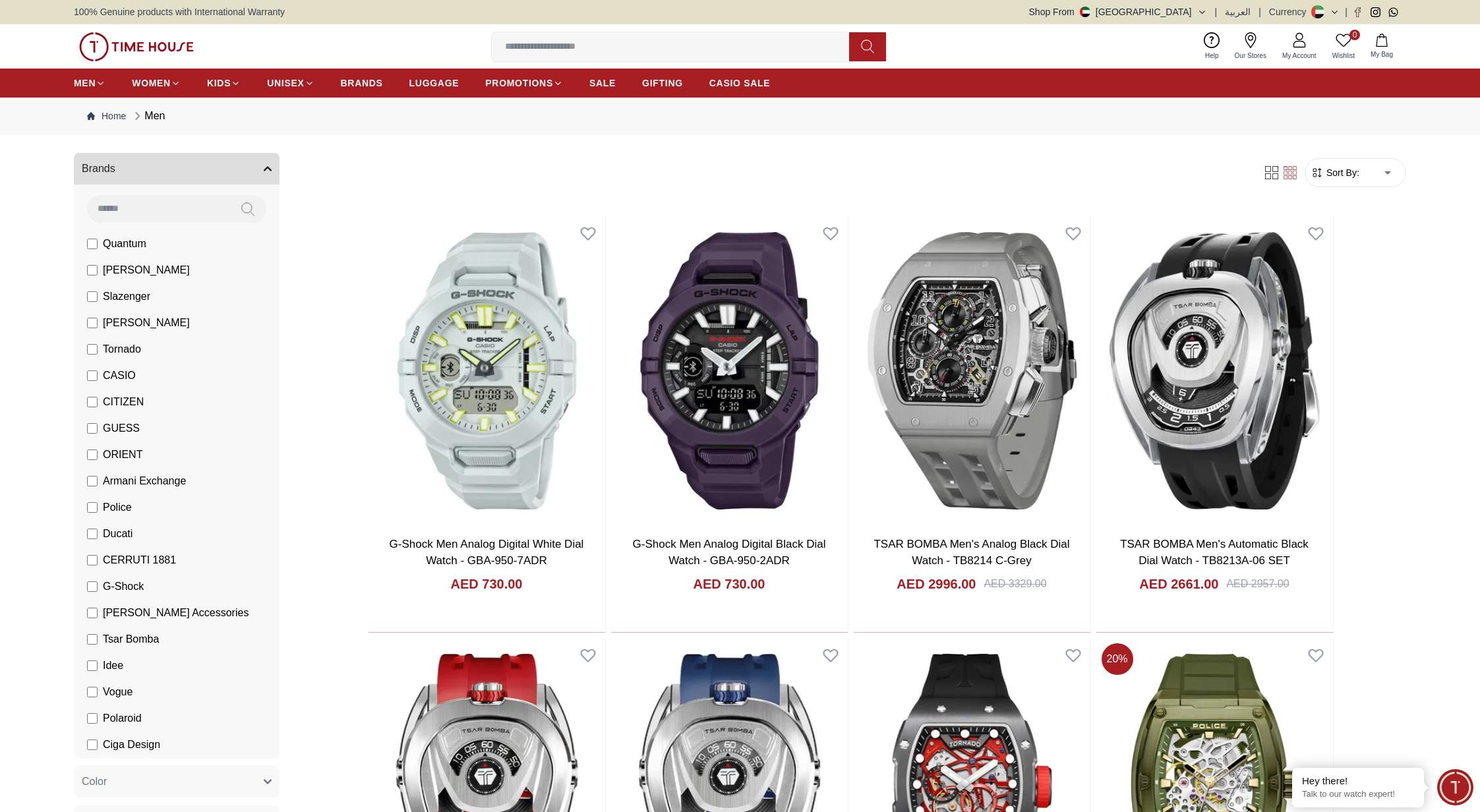
scroll to position [71, 0]
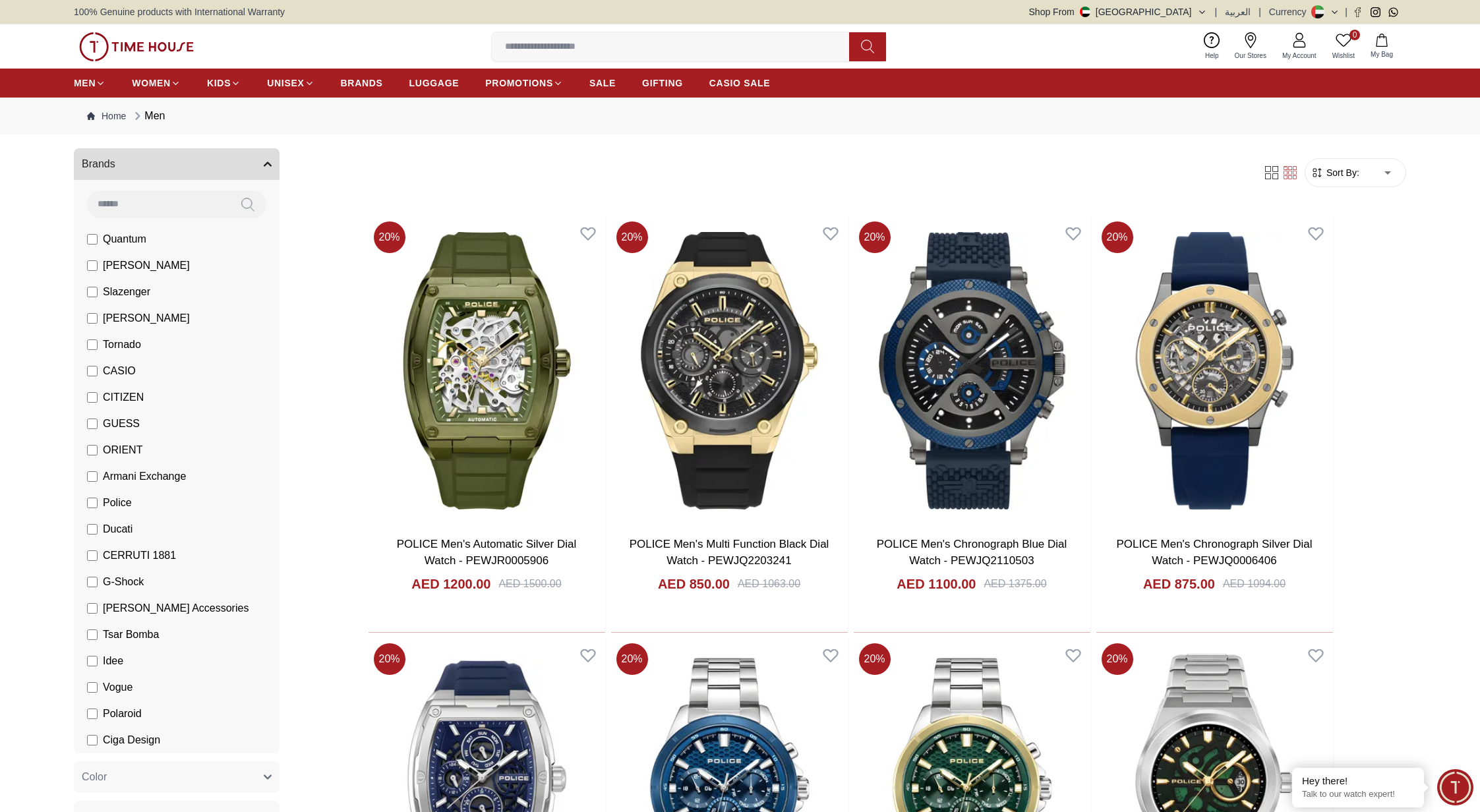
click at [264, 165] on icon "button" at bounding box center [267, 164] width 7 height 3
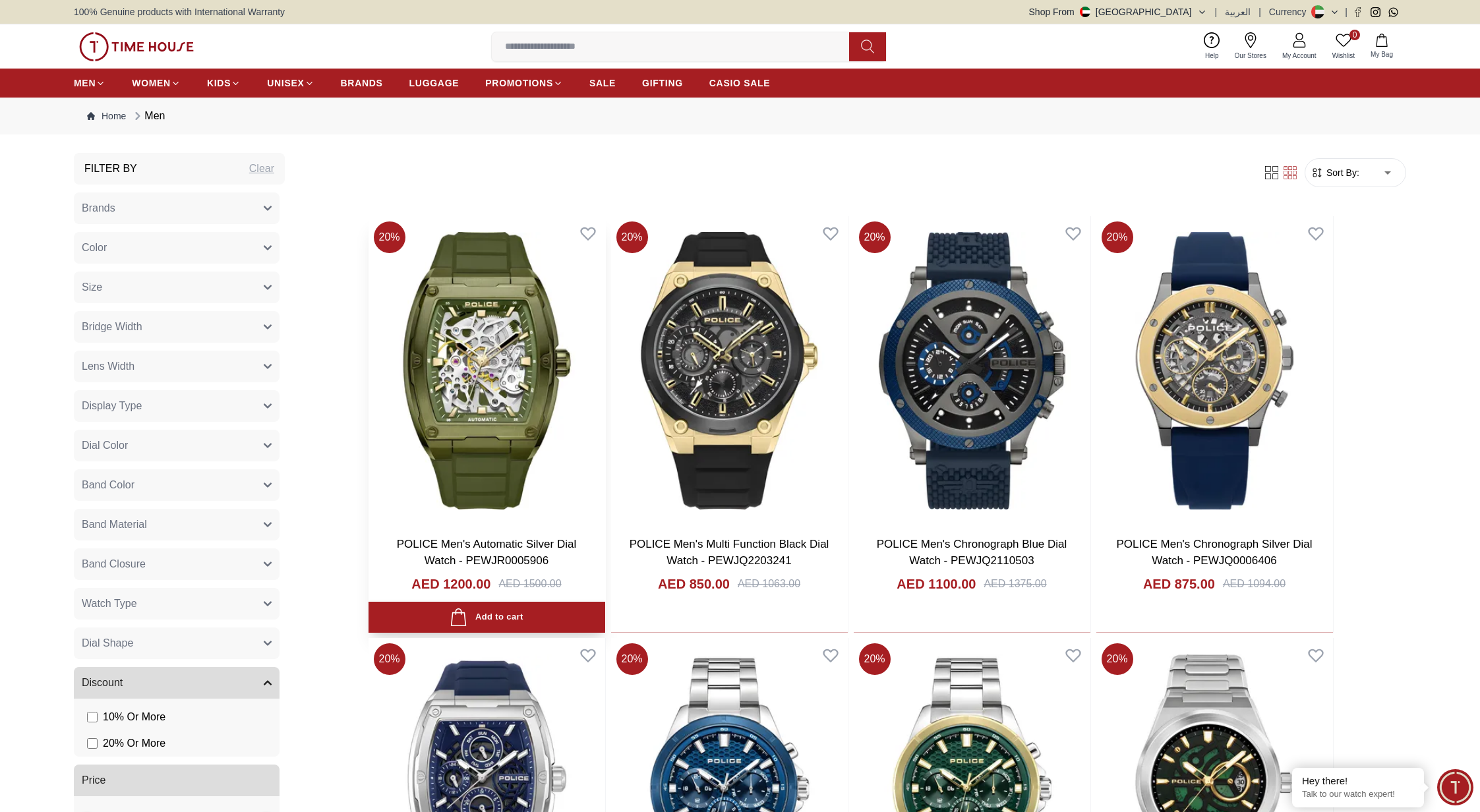
click at [520, 402] on img at bounding box center [486, 370] width 236 height 309
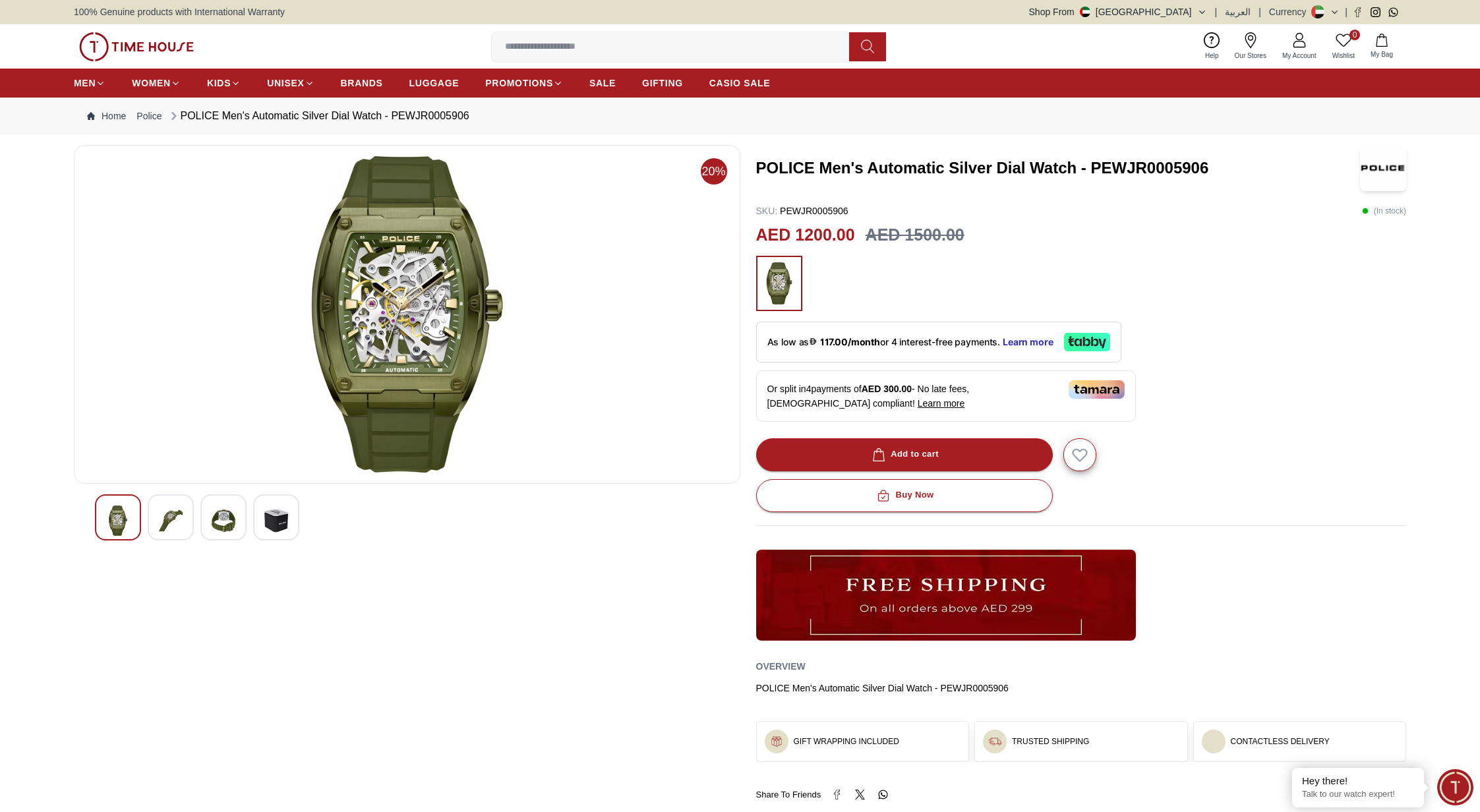
click at [168, 523] on img at bounding box center [170, 520] width 24 height 31
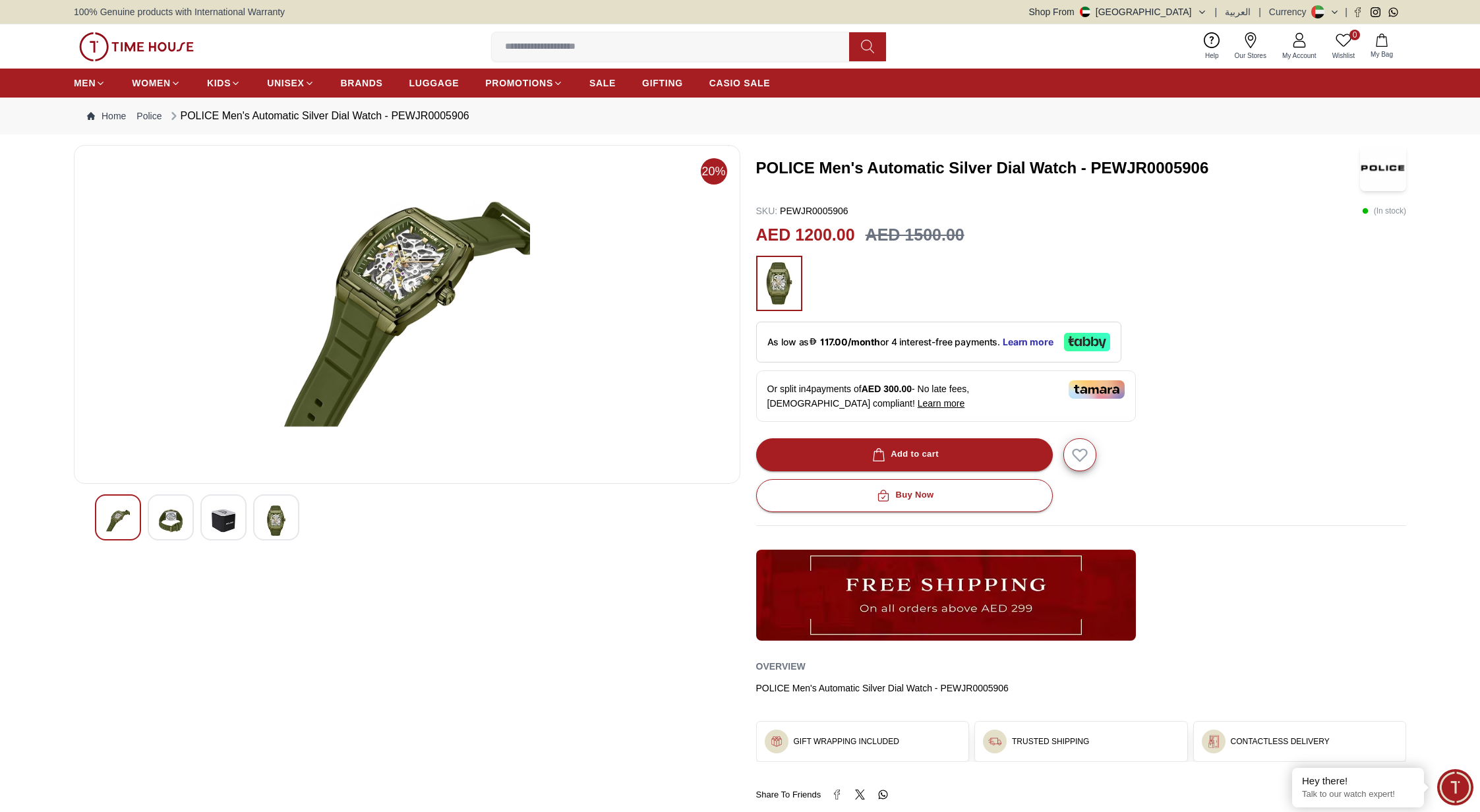
click at [223, 526] on img at bounding box center [223, 520] width 24 height 31
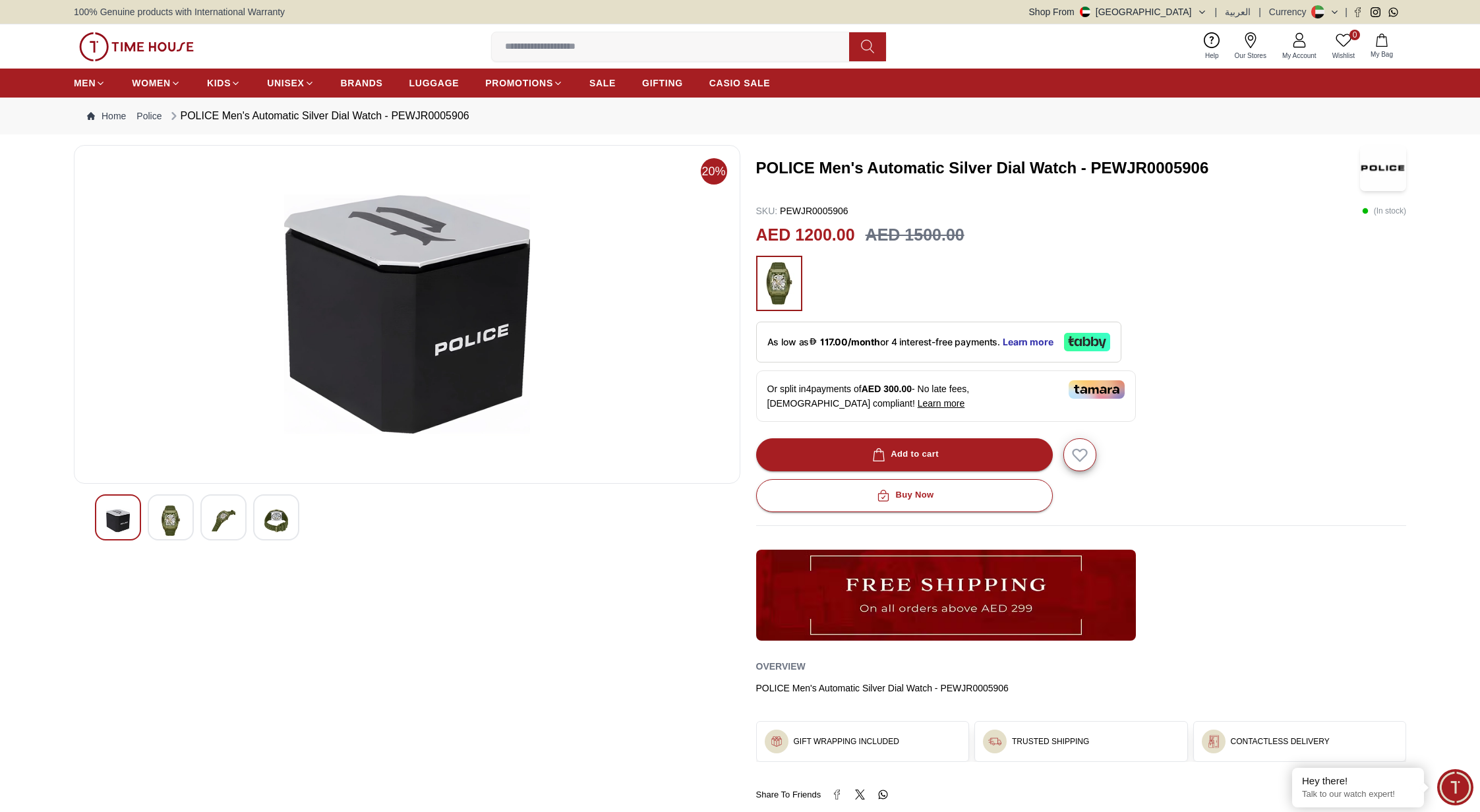
click at [267, 532] on img at bounding box center [276, 520] width 24 height 31
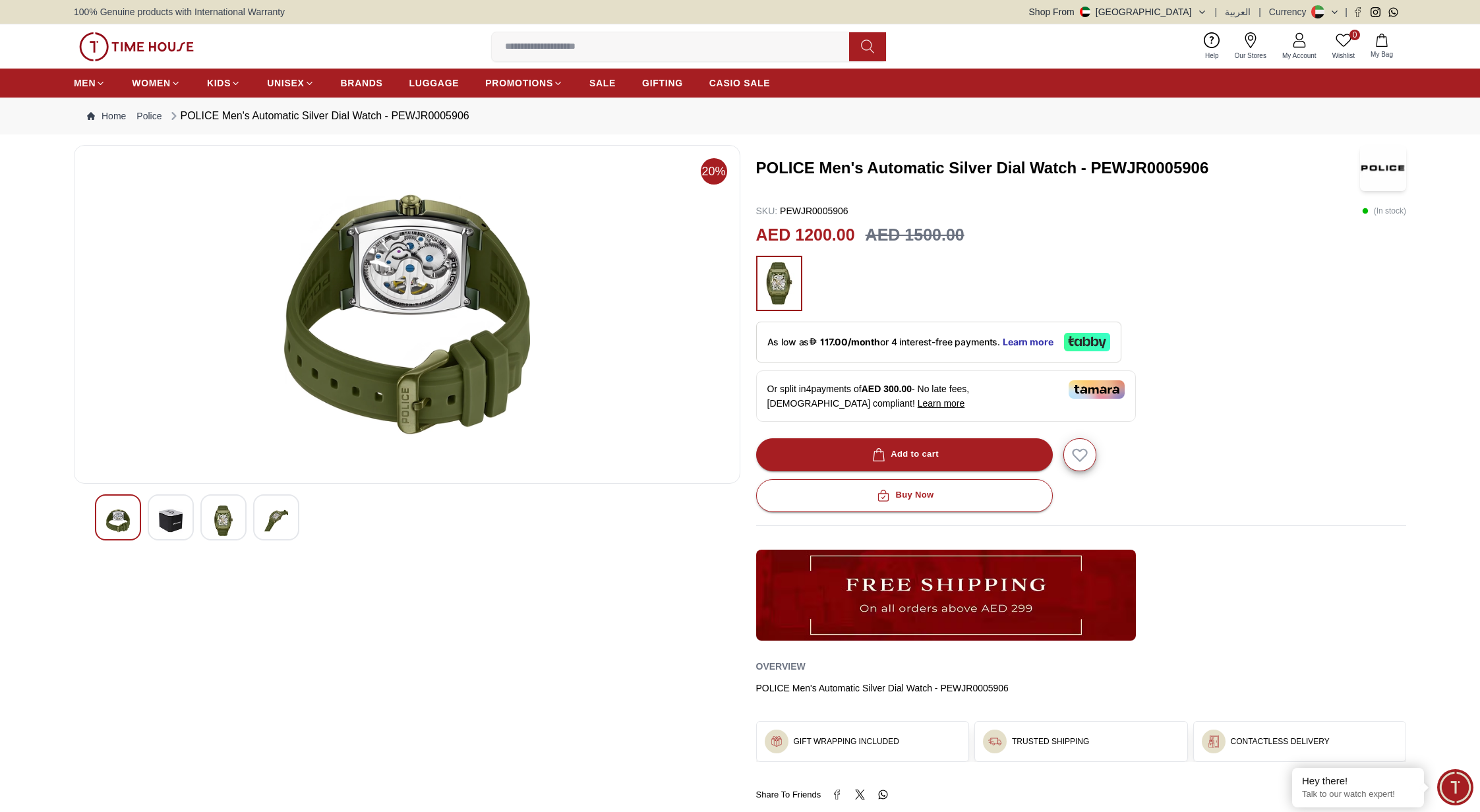
click at [1253, 316] on div "POLICE Men's Automatic Silver Dial Watch - PEWJR0005906 SKU : PEWJR0005906 ( In…" at bounding box center [1081, 472] width 651 height 655
click at [435, 253] on img at bounding box center [407, 314] width 644 height 317
click at [651, 59] on label at bounding box center [675, 47] width 367 height 29
click at [651, 59] on input at bounding box center [675, 47] width 367 height 27
click at [653, 46] on input at bounding box center [675, 47] width 367 height 27
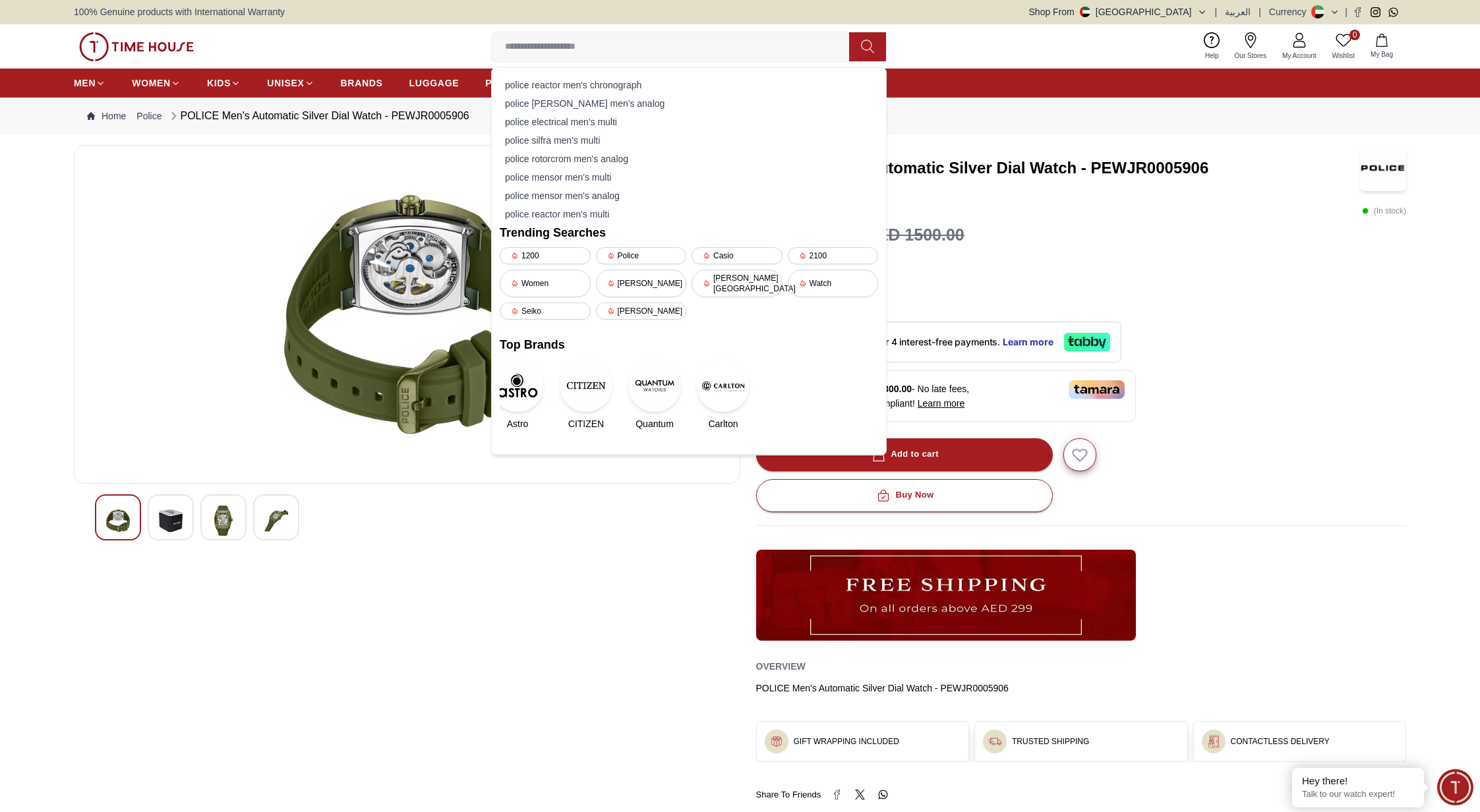
click at [326, 42] on div "0 Wishlist My Bag police reactor men's chronograph police helder men's analog p…" at bounding box center [740, 46] width 1332 height 44
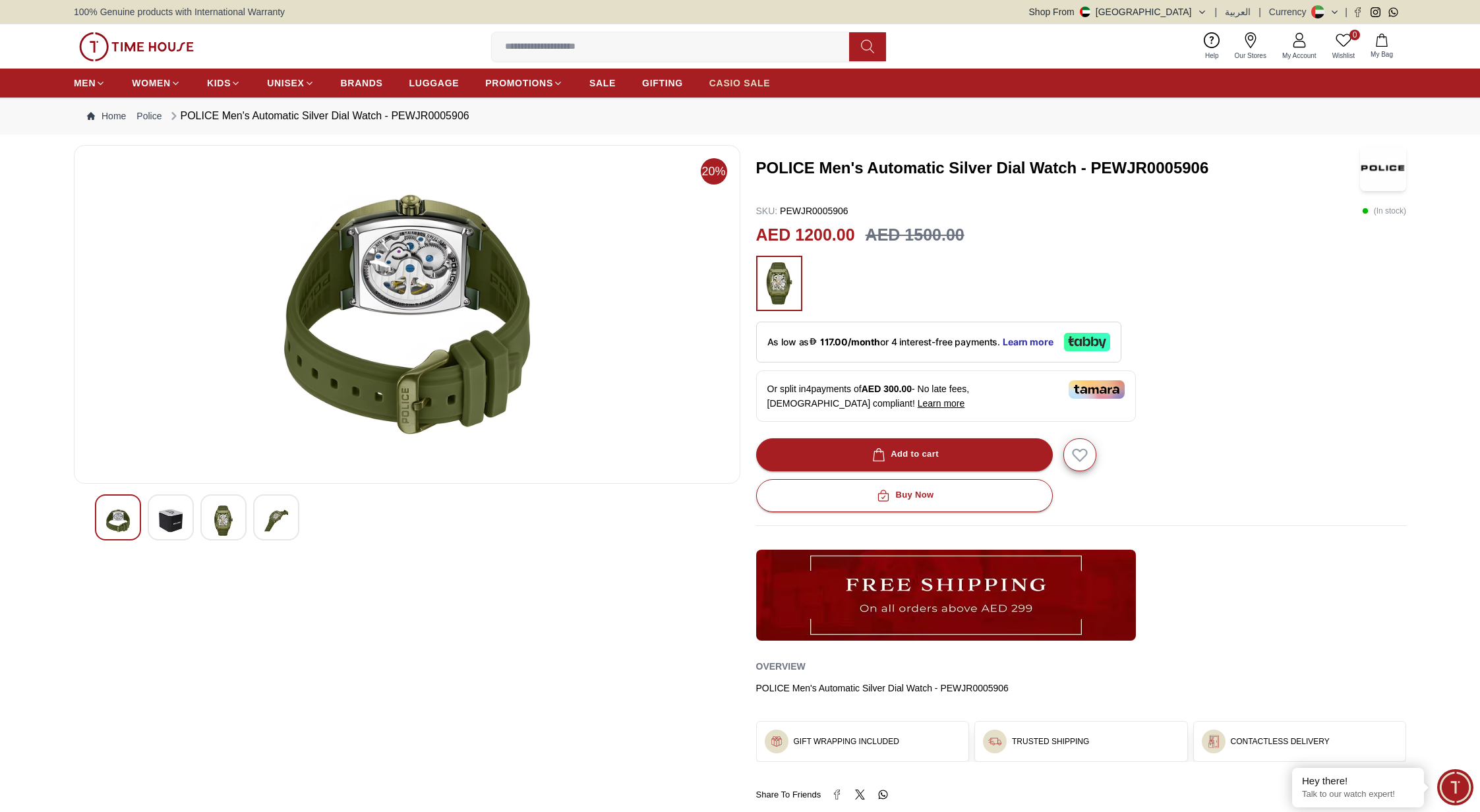
click at [744, 87] on span "CASIO SALE" at bounding box center [740, 83] width 61 height 13
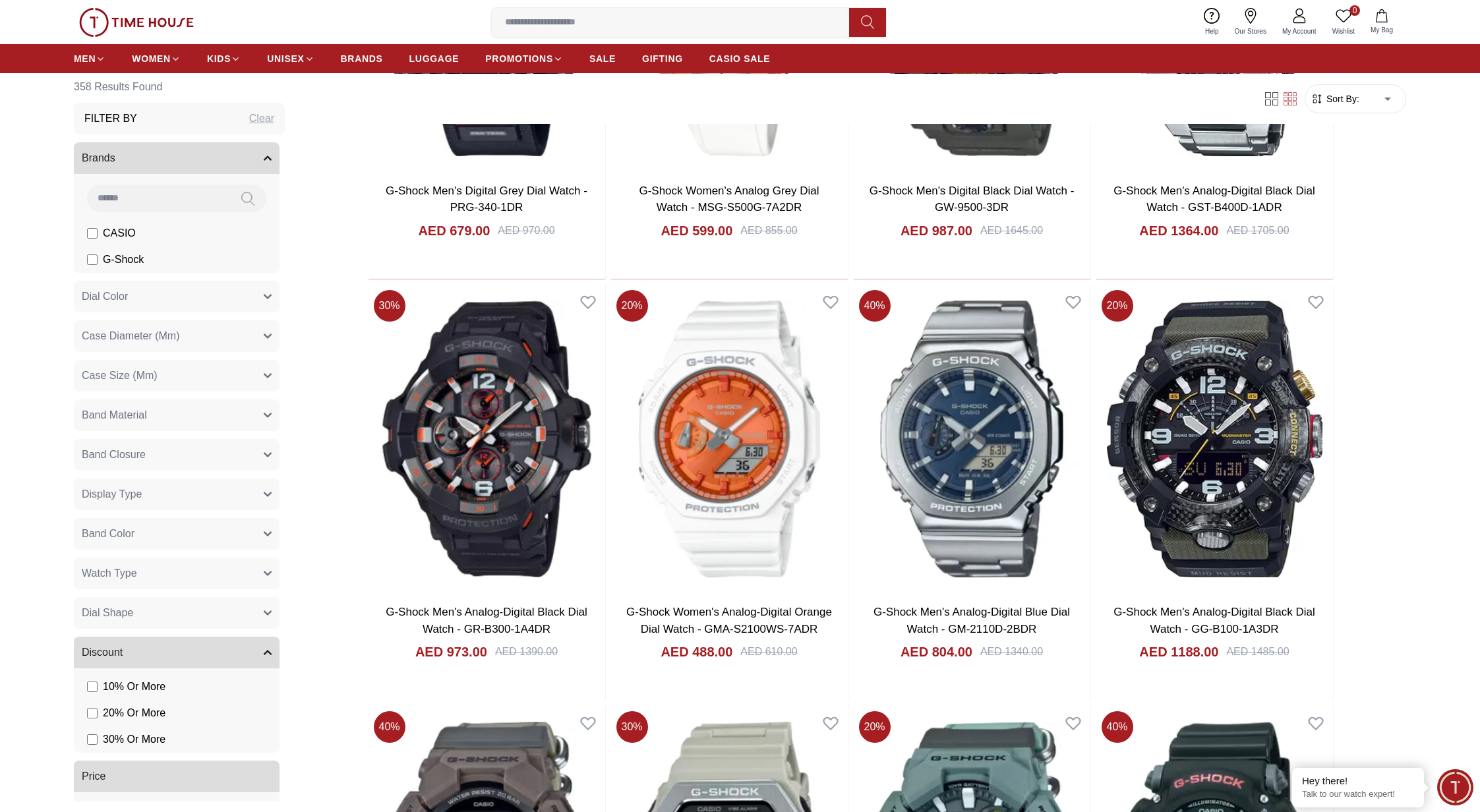
scroll to position [73, 0]
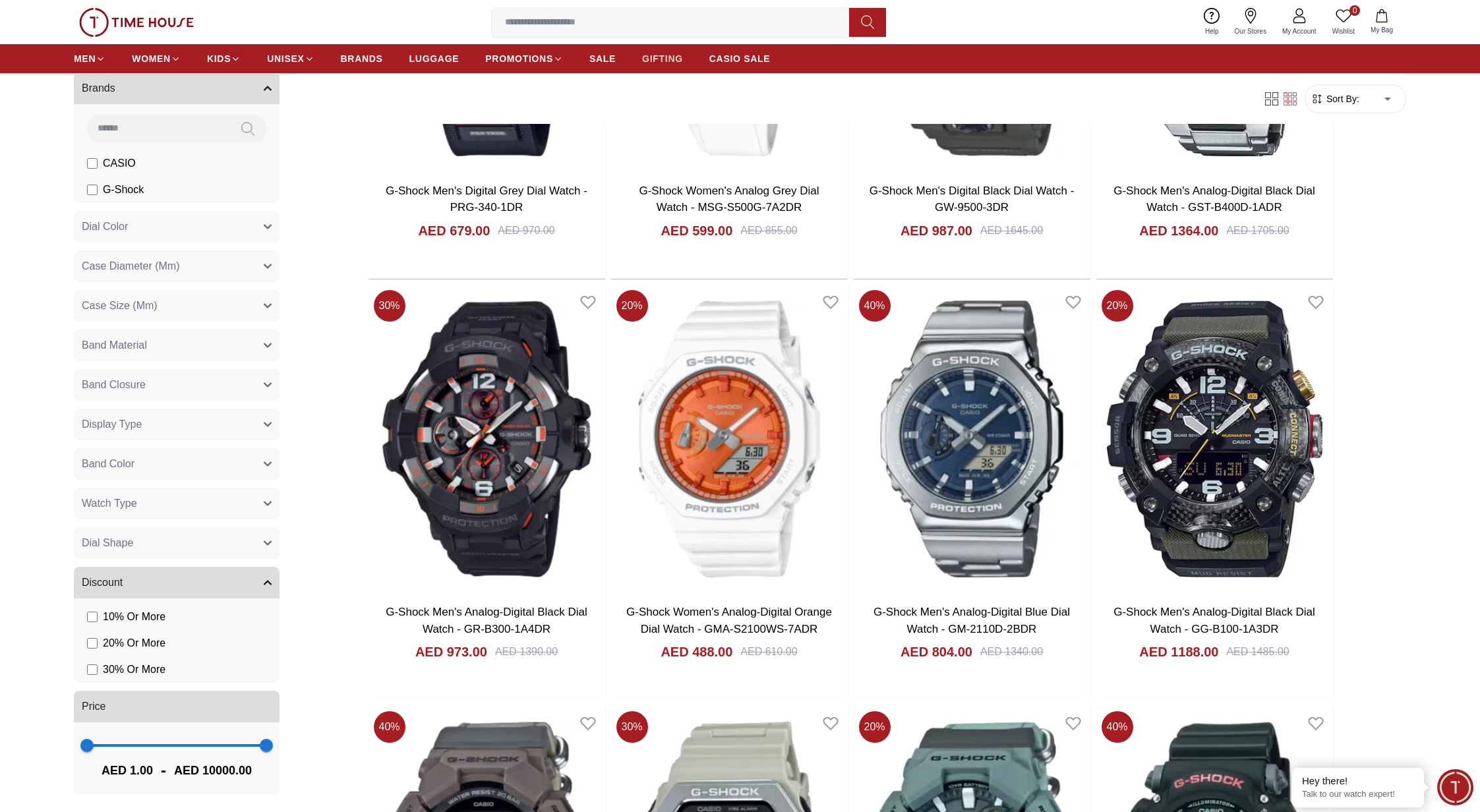
click at [670, 63] on span "GIFTING" at bounding box center [662, 58] width 41 height 13
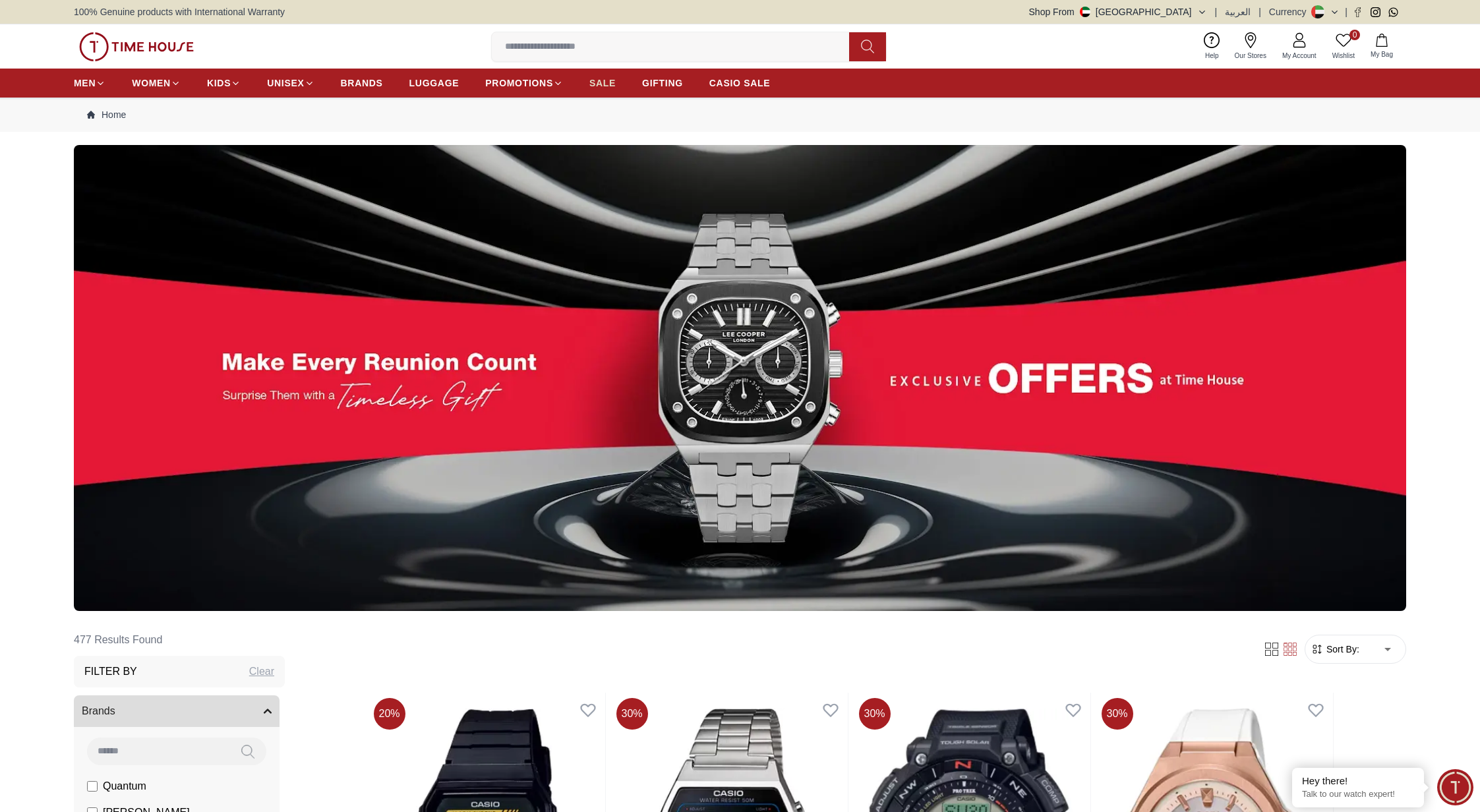
click at [603, 86] on span "SALE" at bounding box center [603, 83] width 27 height 13
